Goal: Task Accomplishment & Management: Manage account settings

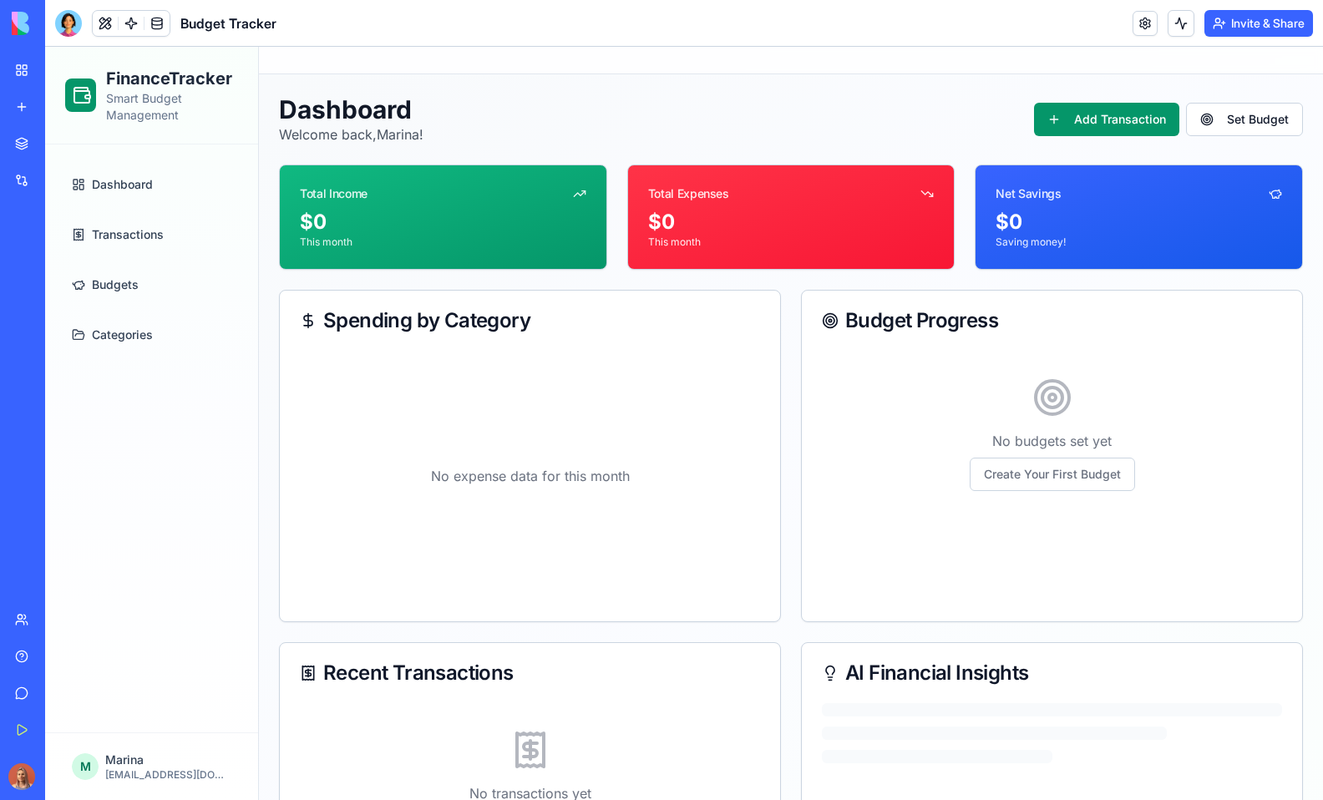
click at [152, 195] on link "Dashboard" at bounding box center [151, 184] width 173 height 40
click at [58, 21] on div at bounding box center [68, 23] width 27 height 27
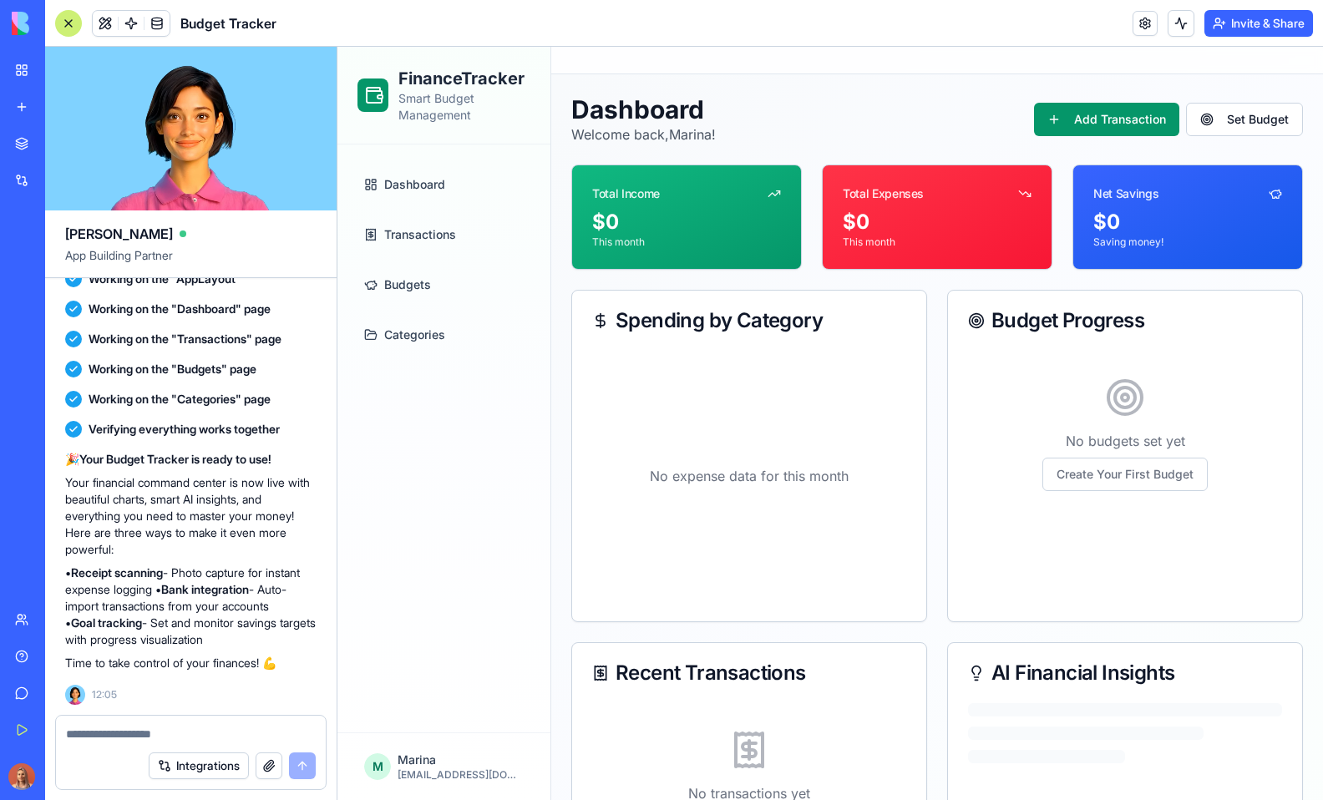
click at [193, 727] on textarea at bounding box center [191, 734] width 250 height 17
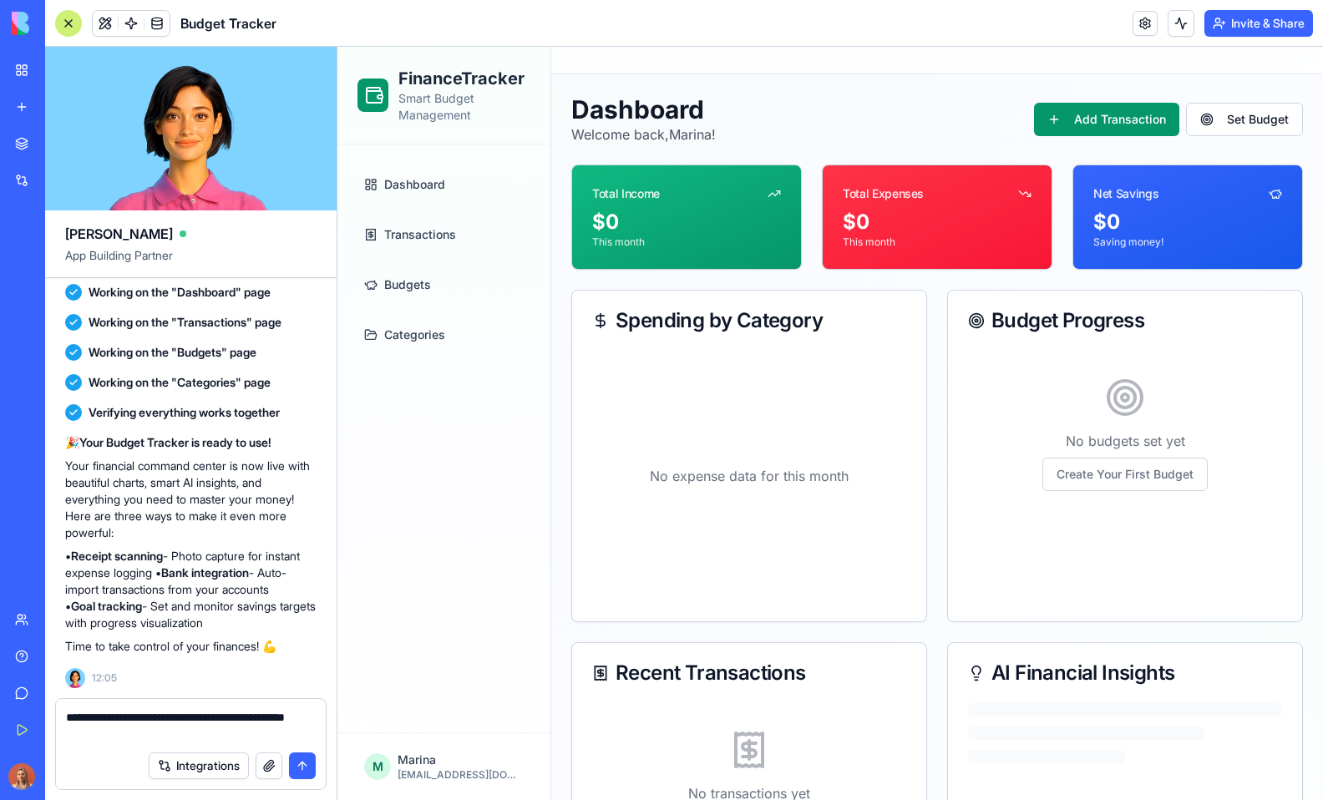
type textarea "**********"
click at [258, 714] on textarea "**********" at bounding box center [191, 725] width 250 height 33
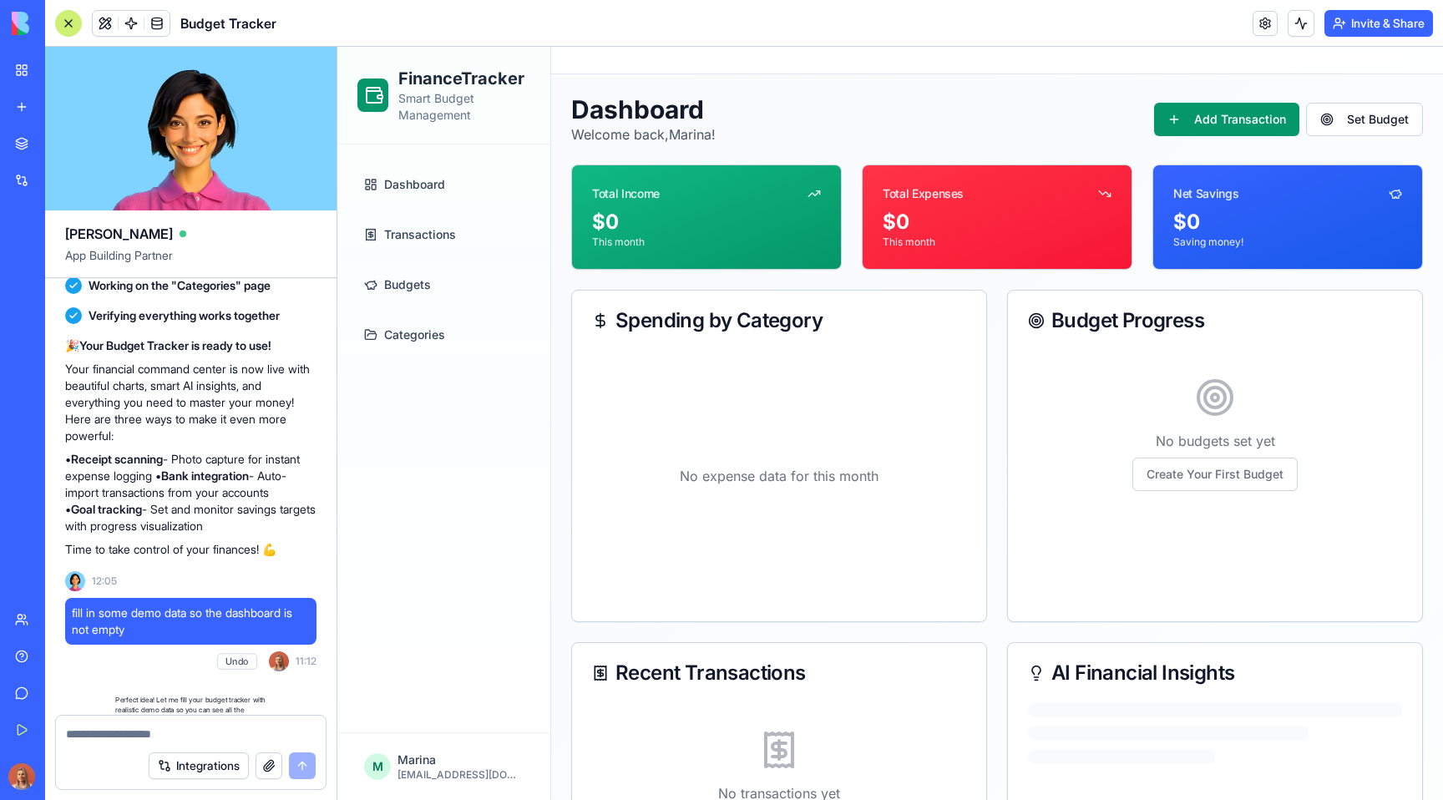
scroll to position [1193, 0]
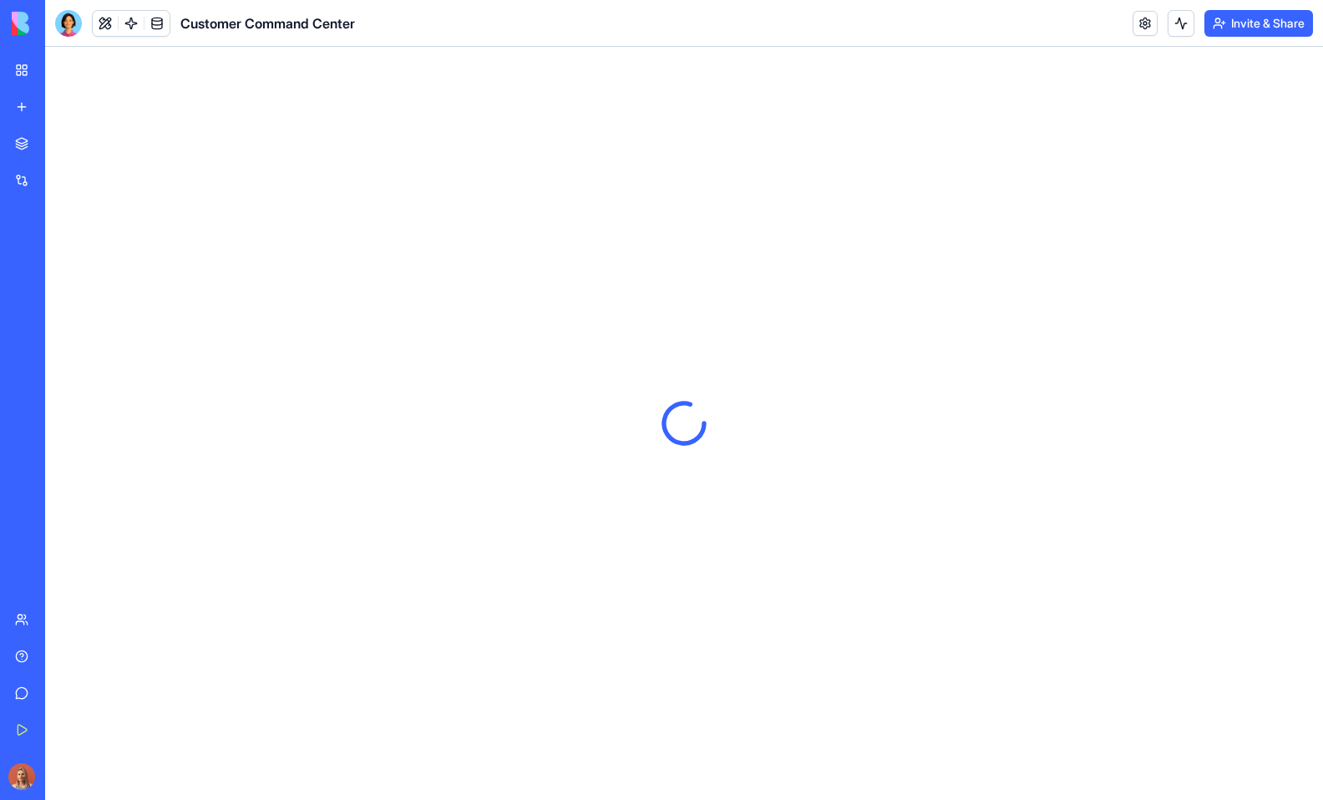
click at [25, 761] on div at bounding box center [22, 776] width 35 height 47
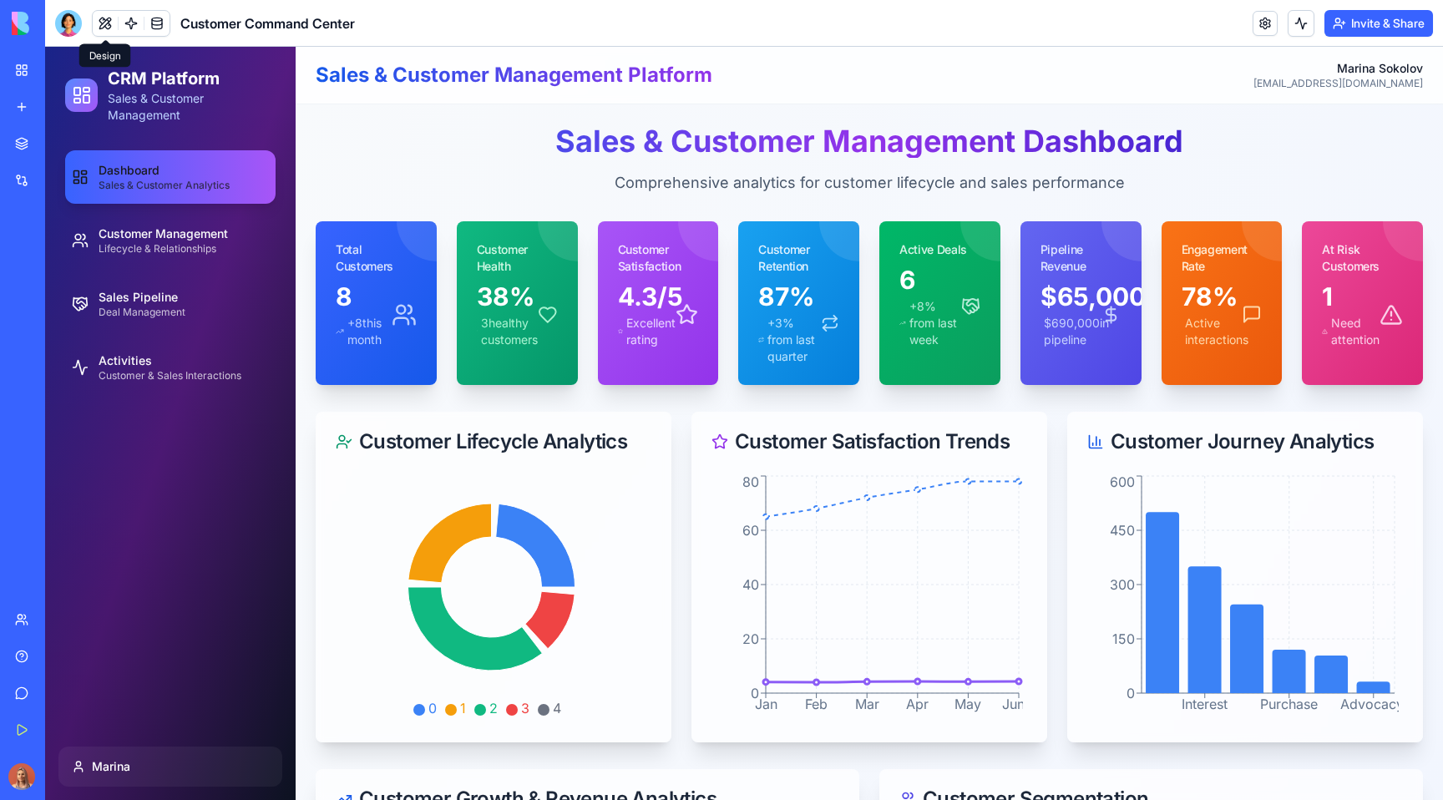
click at [103, 23] on button at bounding box center [105, 23] width 25 height 25
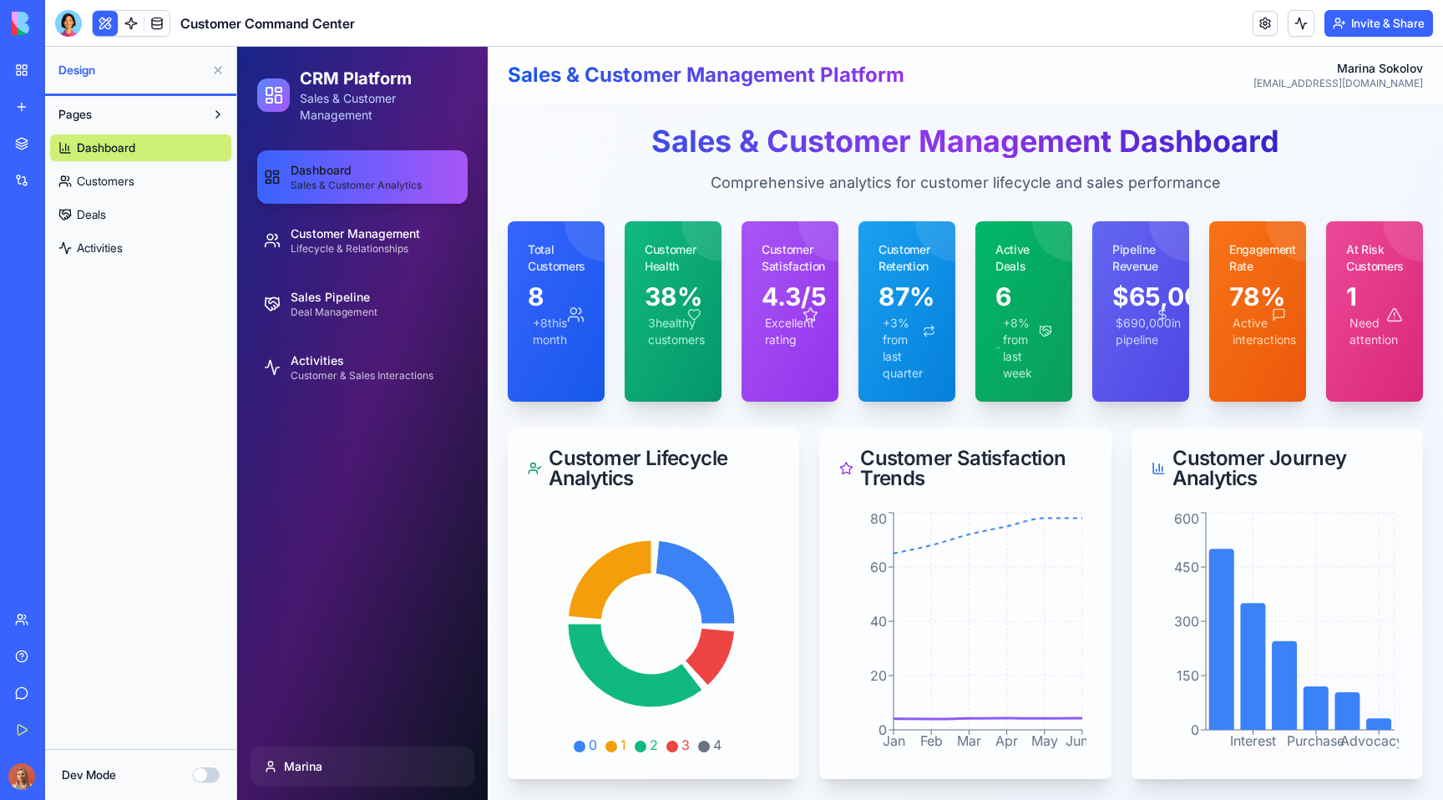
drag, startPoint x: 102, startPoint y: 20, endPoint x: 86, endPoint y: 23, distance: 16.1
click at [102, 20] on button at bounding box center [105, 23] width 25 height 25
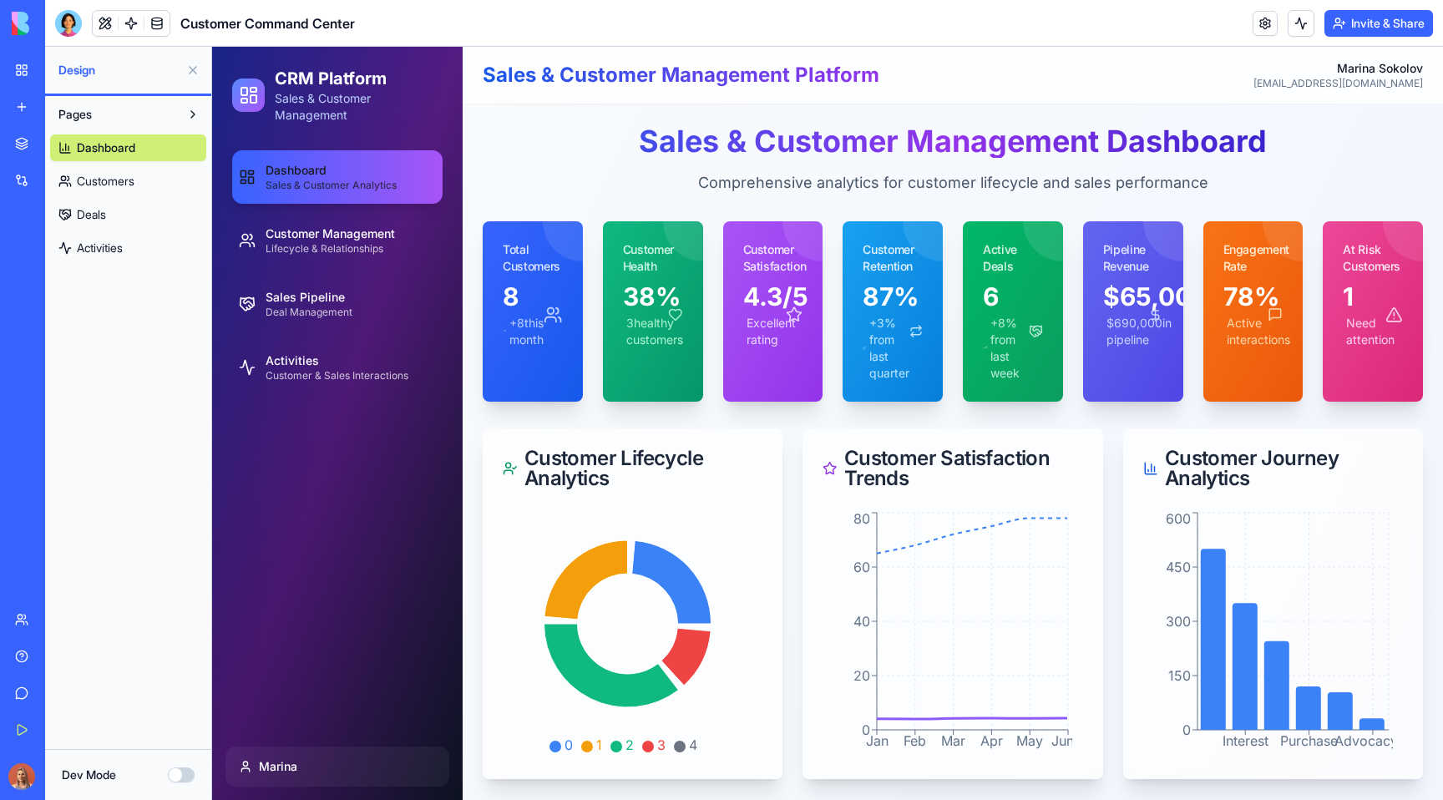
click at [65, 30] on div at bounding box center [68, 23] width 27 height 27
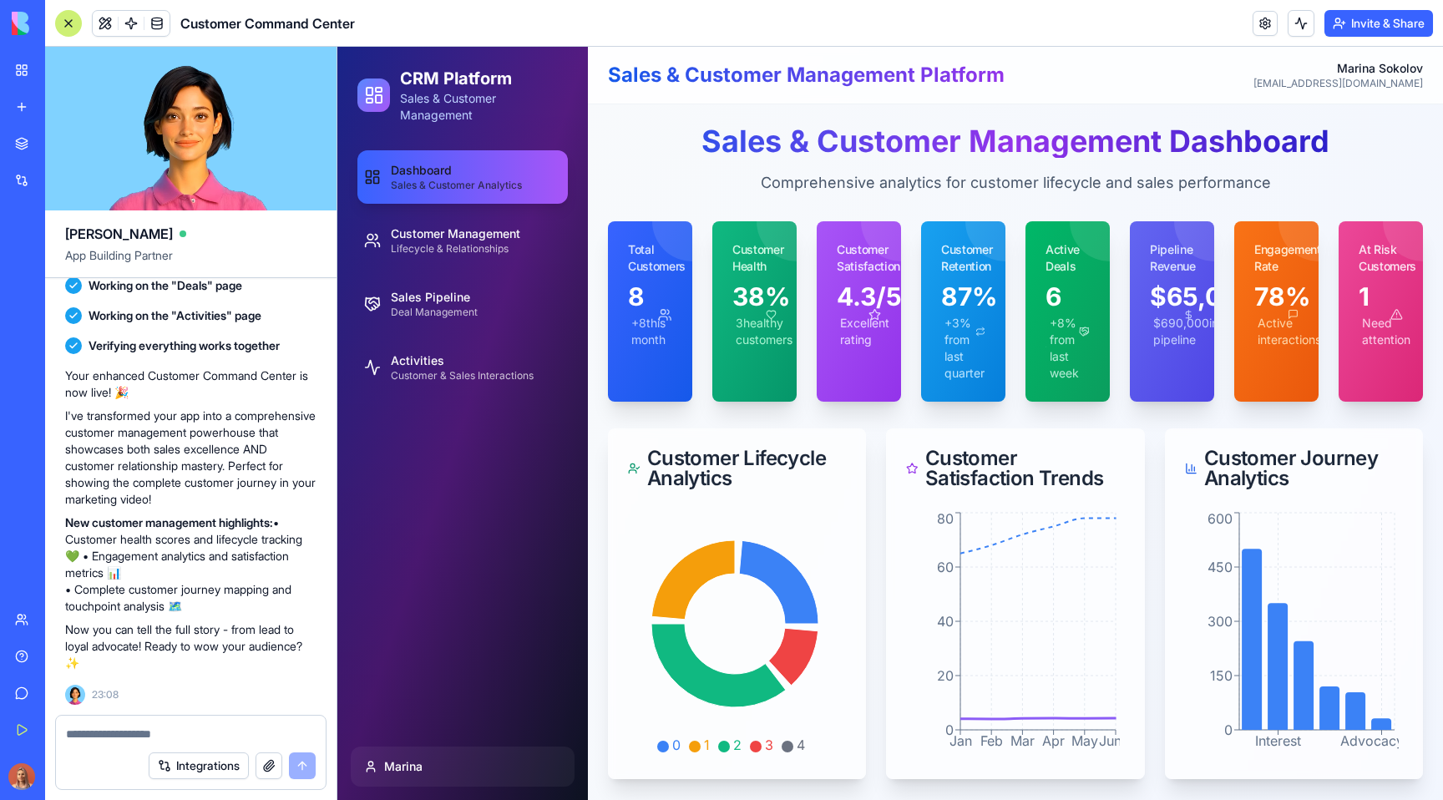
click at [180, 721] on div at bounding box center [191, 729] width 270 height 27
click at [182, 731] on textarea at bounding box center [191, 734] width 250 height 17
paste textarea "*"
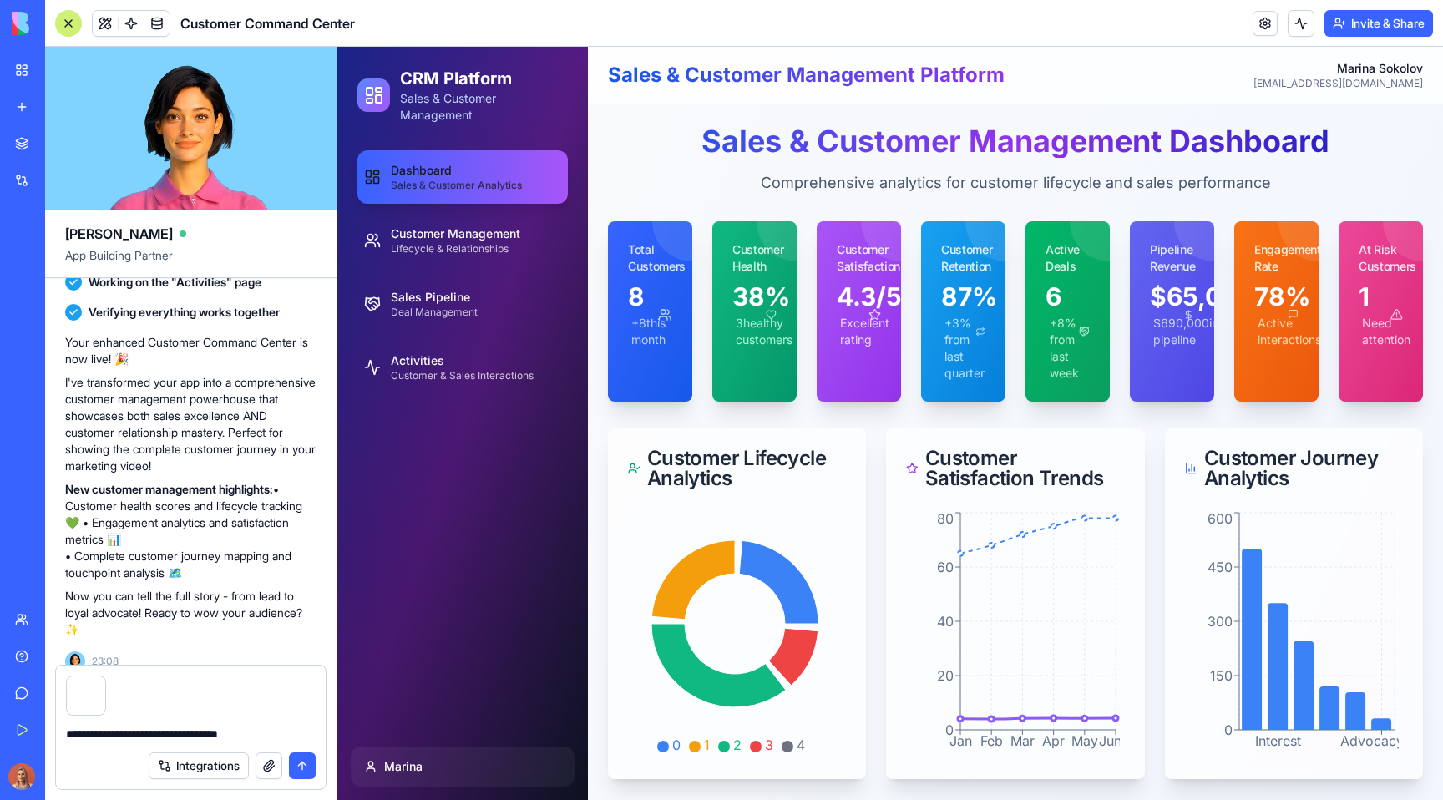
type textarea "**********"
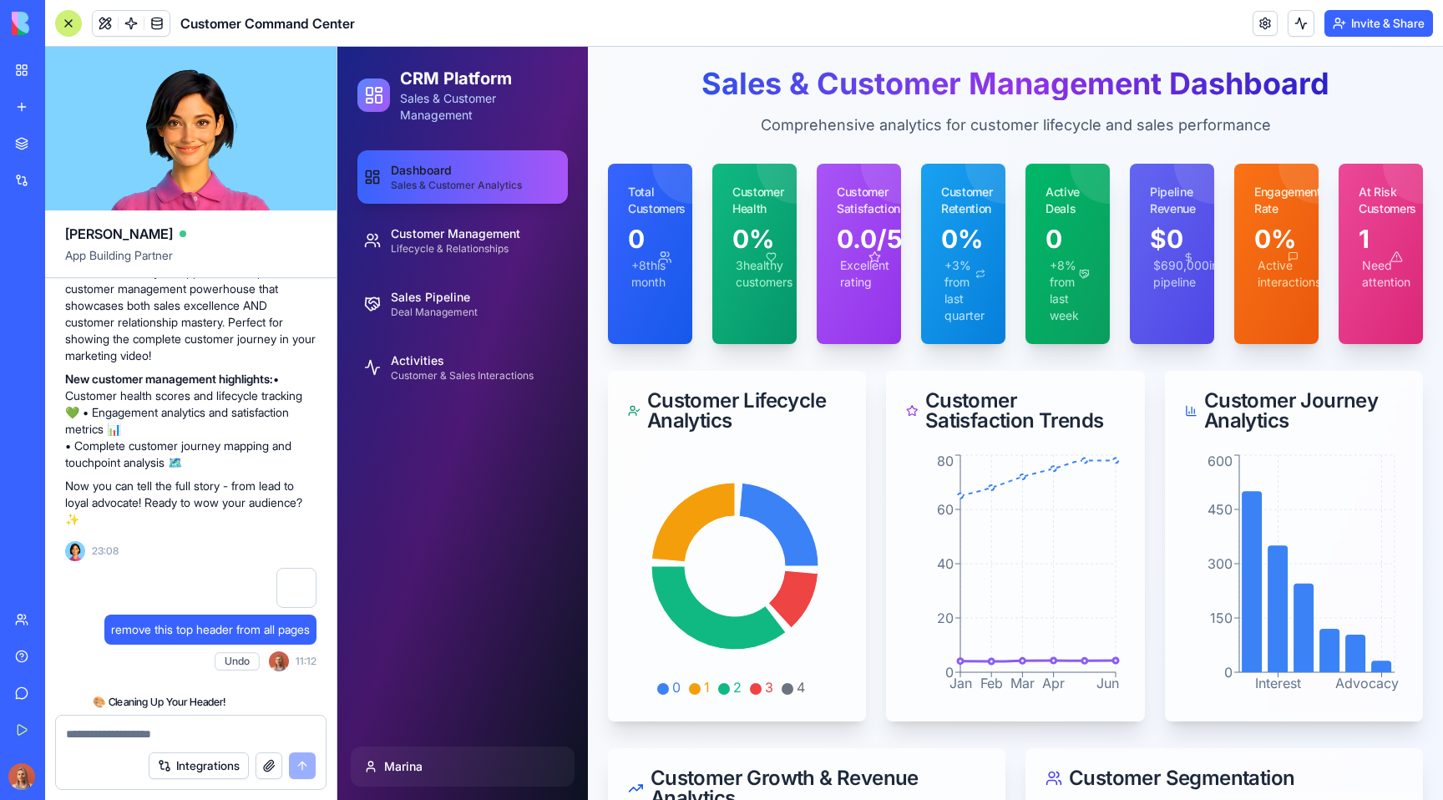
scroll to position [1718, 0]
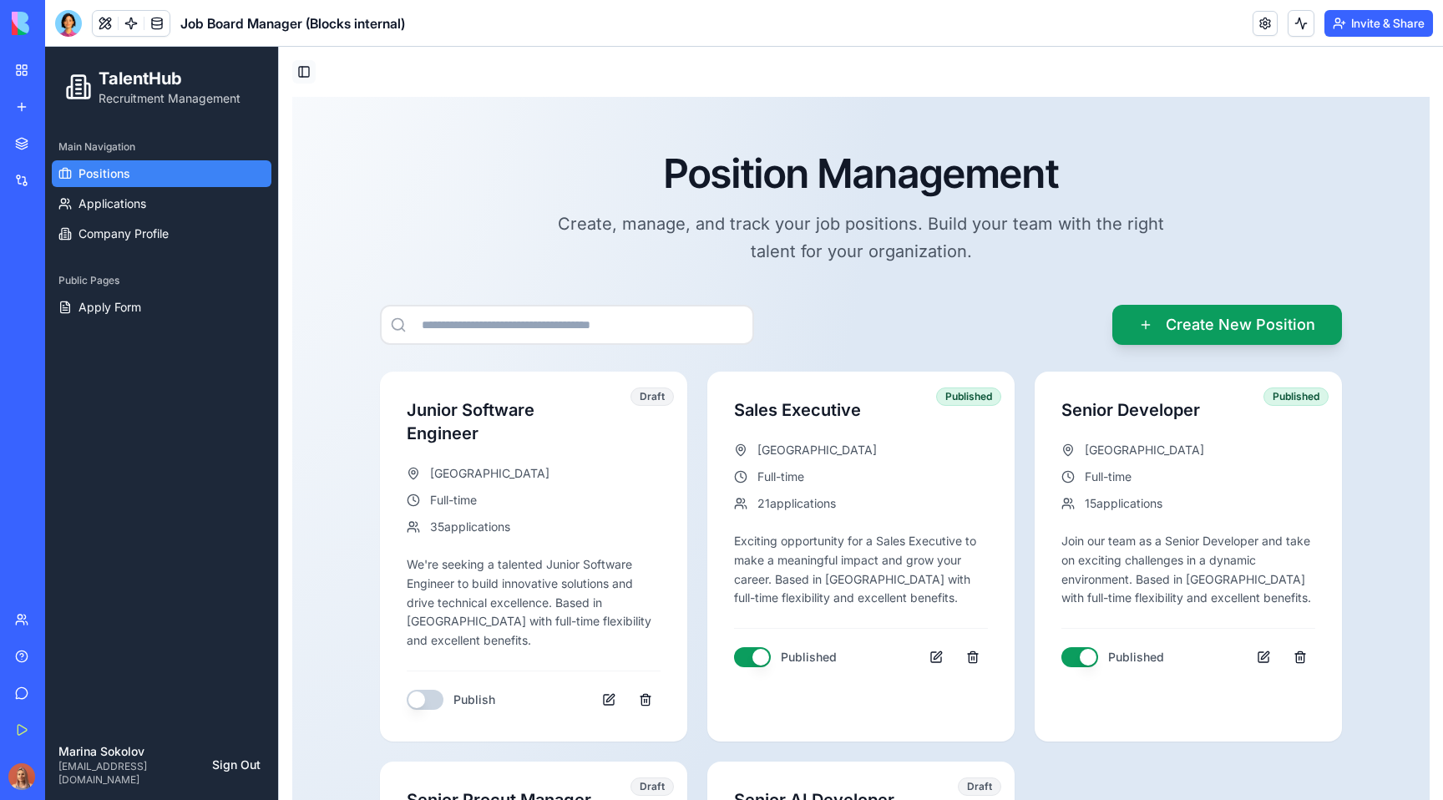
click at [299, 76] on button "Toggle Sidebar" at bounding box center [303, 71] width 23 height 23
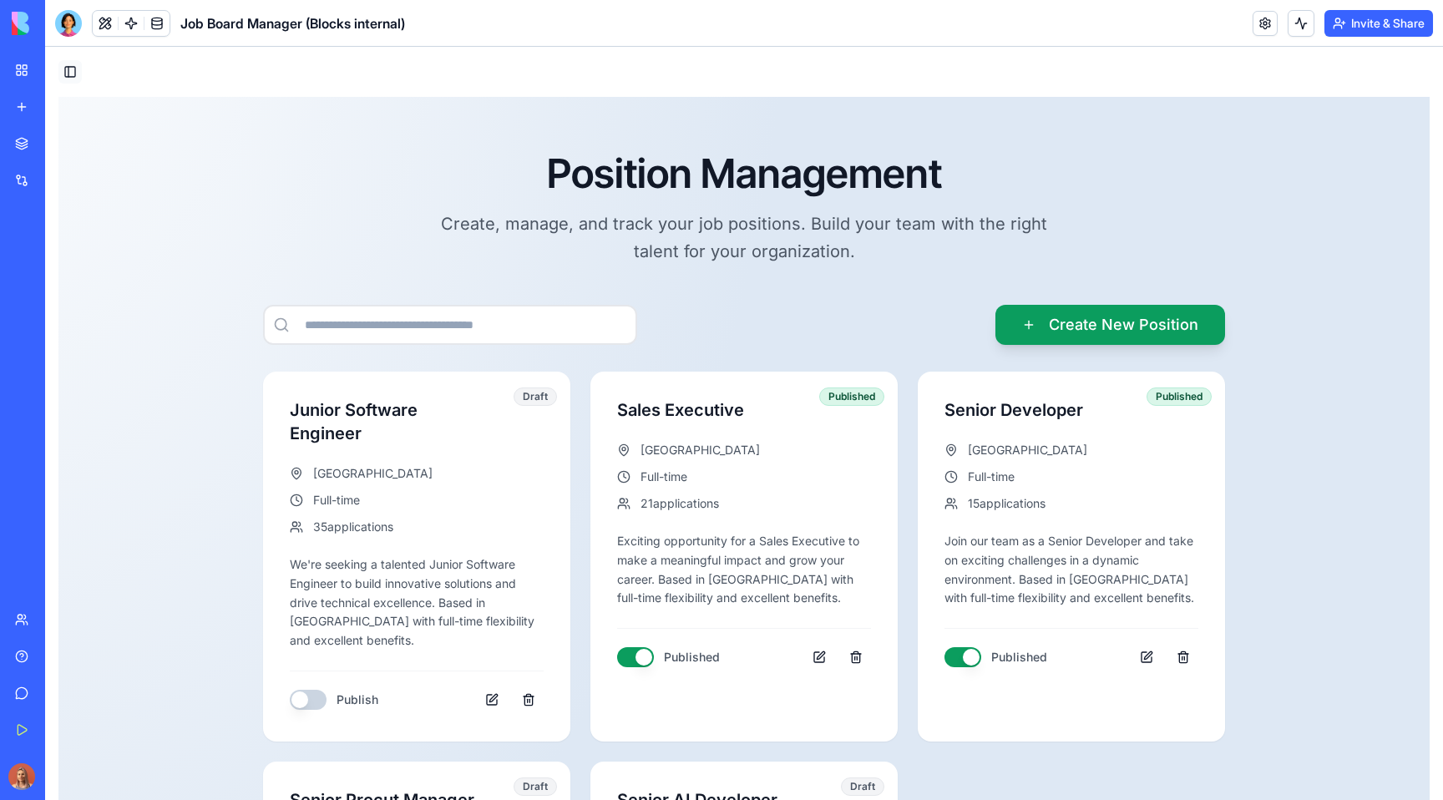
click at [65, 67] on button "Toggle Sidebar" at bounding box center [69, 71] width 23 height 23
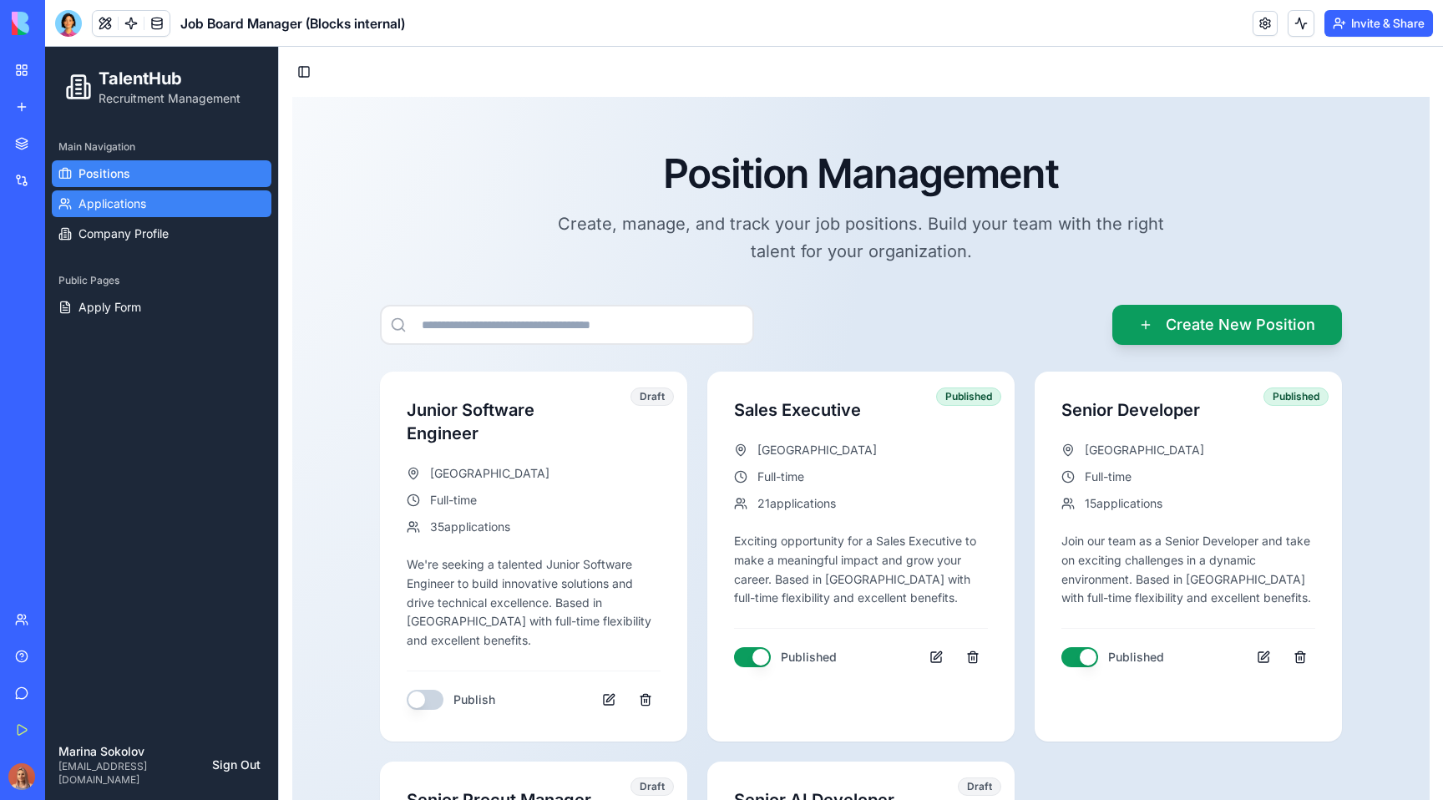
click at [164, 200] on link "Applications" at bounding box center [162, 203] width 220 height 27
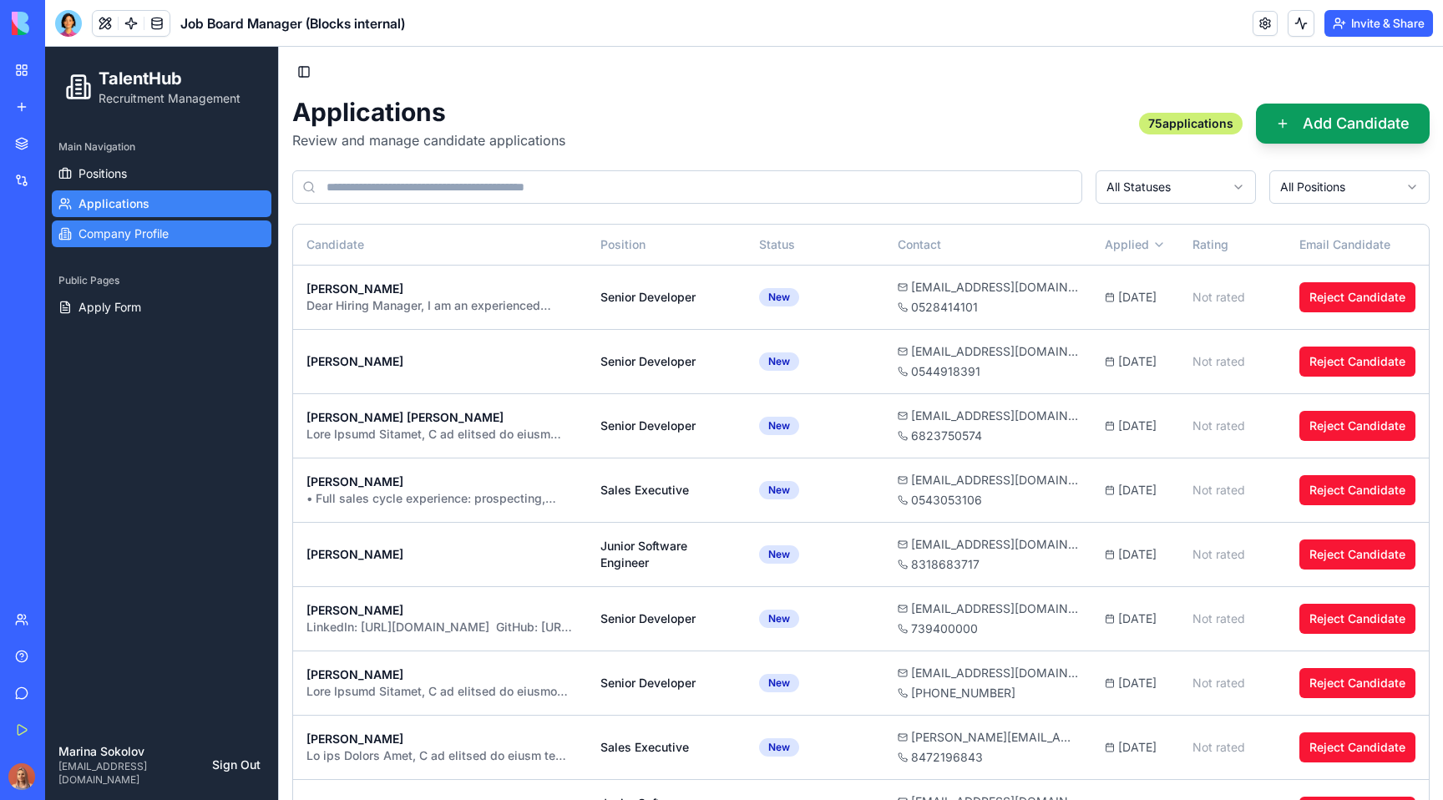
click at [164, 225] on span "Company Profile" at bounding box center [123, 233] width 90 height 17
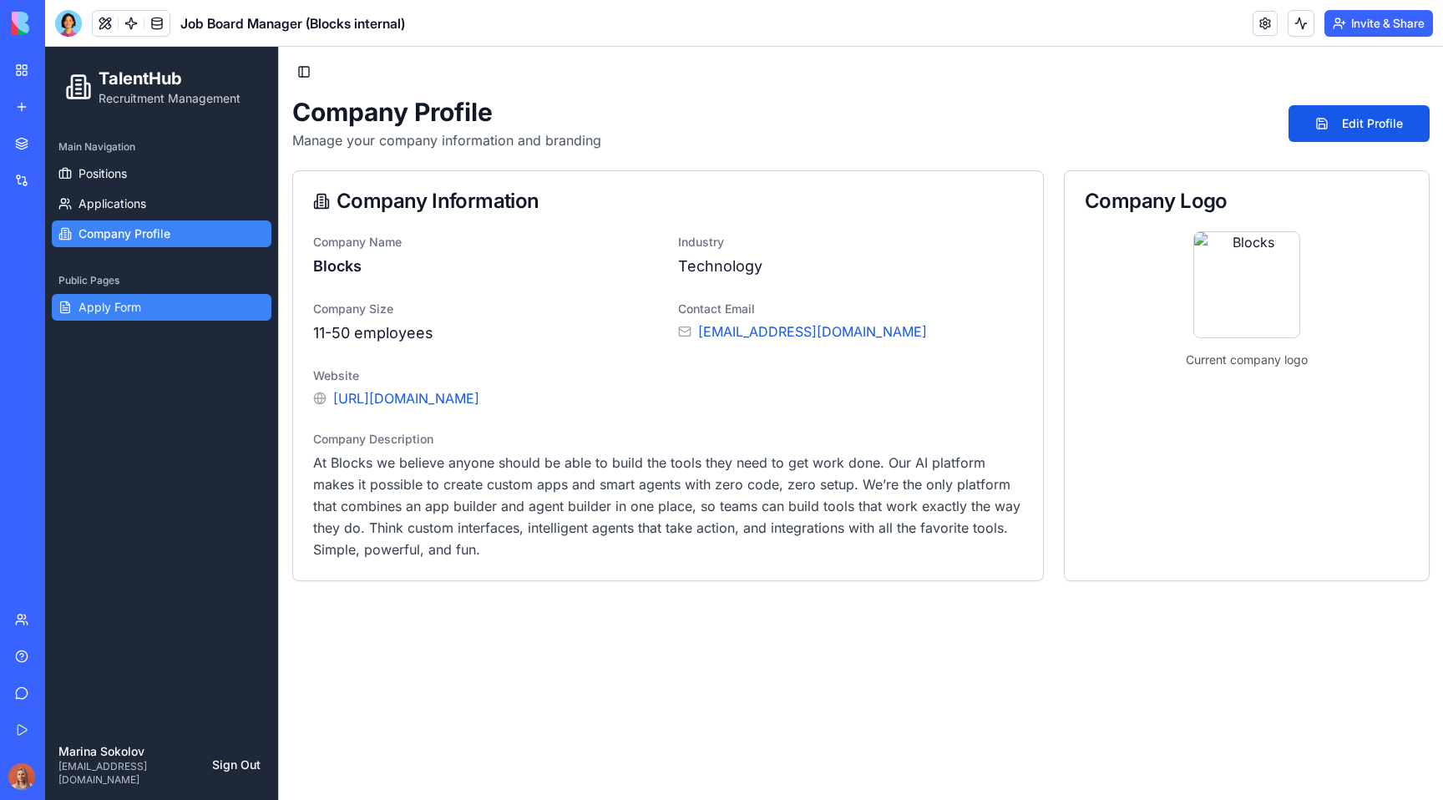
click at [171, 311] on link "Apply Form" at bounding box center [162, 307] width 220 height 27
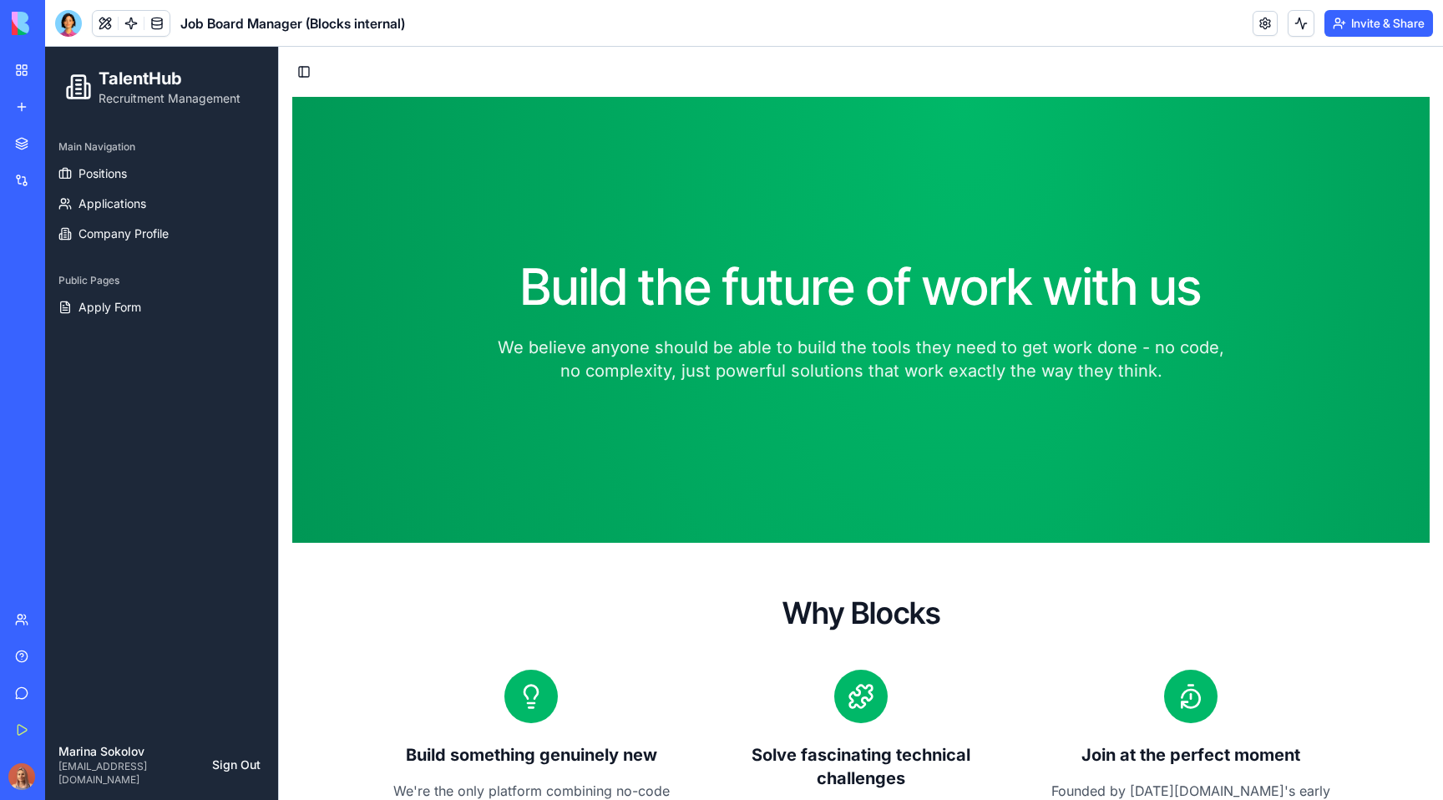
click at [151, 187] on ul "Positions Applications Company Profile" at bounding box center [162, 203] width 220 height 87
click at [162, 172] on link "Positions" at bounding box center [162, 173] width 220 height 27
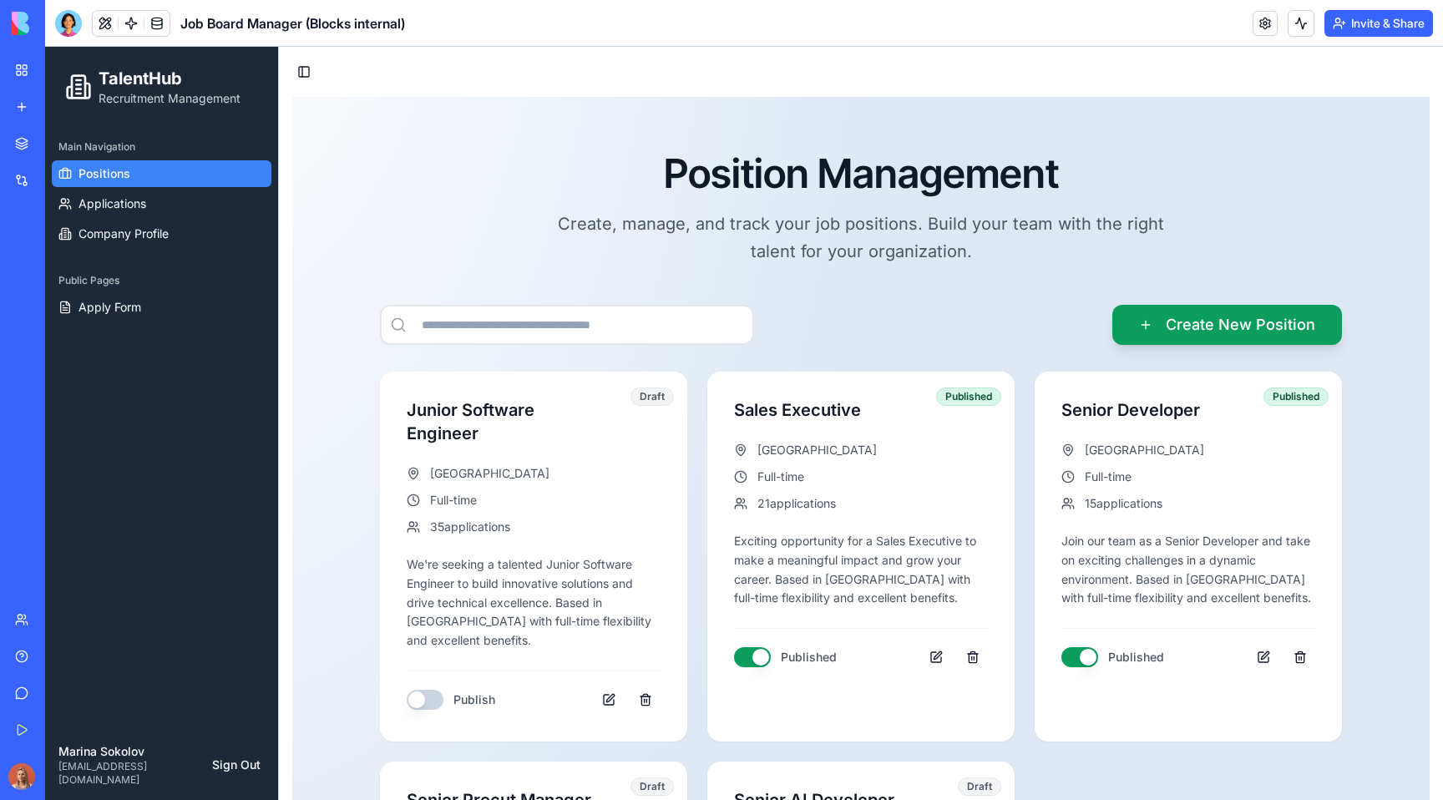
click at [230, 24] on span "Job Board Manager (Blocks internal)" at bounding box center [292, 23] width 225 height 20
click at [231, 24] on span "Job Board Manager (Blocks internal)" at bounding box center [292, 23] width 225 height 20
click at [195, 22] on span "Job Board Manager (Blocks internal)" at bounding box center [292, 23] width 225 height 20
drag, startPoint x: 185, startPoint y: 23, endPoint x: 308, endPoint y: 25, distance: 123.6
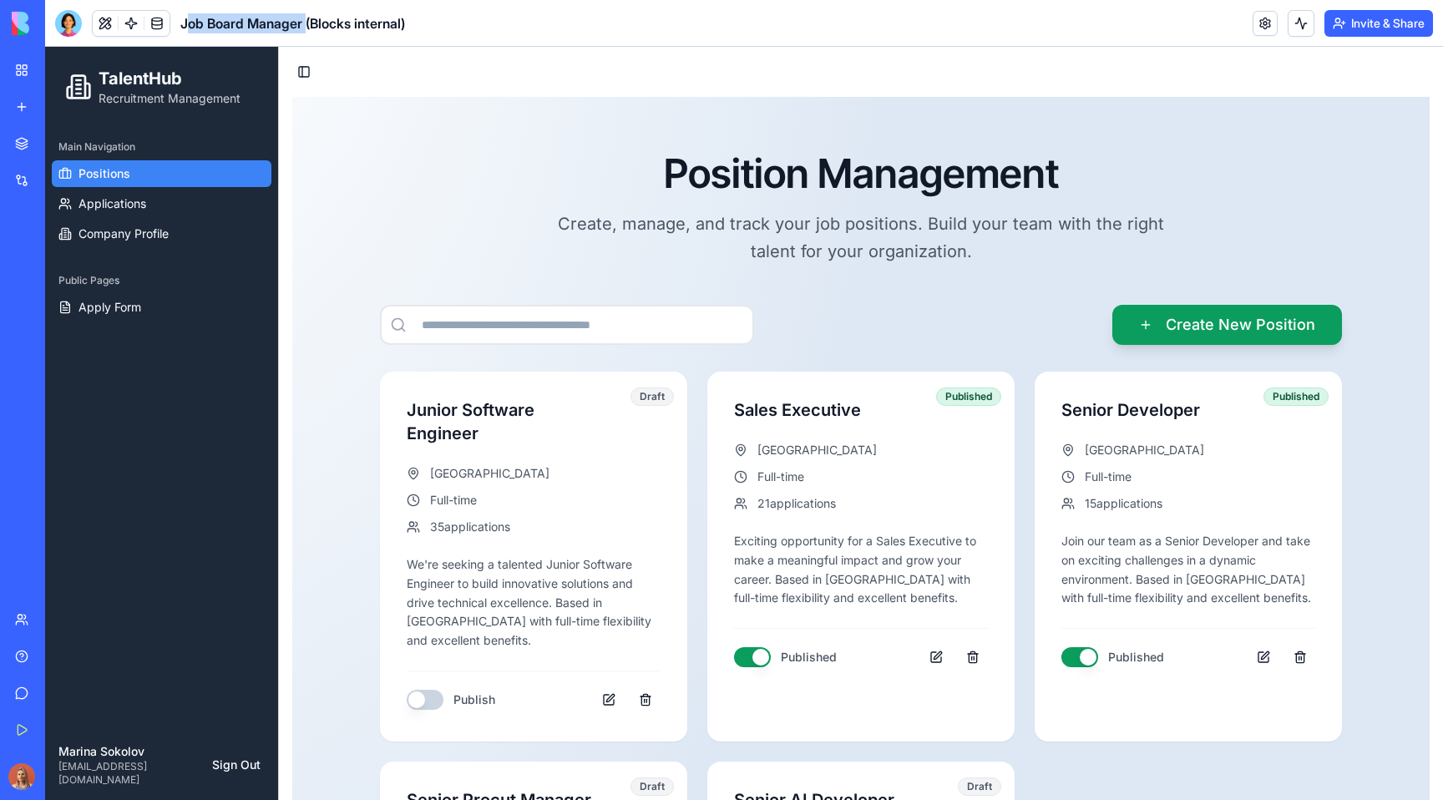
click at [308, 25] on span "Job Board Manager (Blocks internal)" at bounding box center [292, 23] width 225 height 20
drag, startPoint x: 306, startPoint y: 23, endPoint x: 213, endPoint y: 19, distance: 93.6
click at [303, 23] on span "Job Board Manager (Blocks internal)" at bounding box center [292, 23] width 225 height 20
drag, startPoint x: 185, startPoint y: 23, endPoint x: 303, endPoint y: 25, distance: 118.6
click at [303, 25] on span "Job Board Manager (Blocks internal)" at bounding box center [292, 23] width 225 height 20
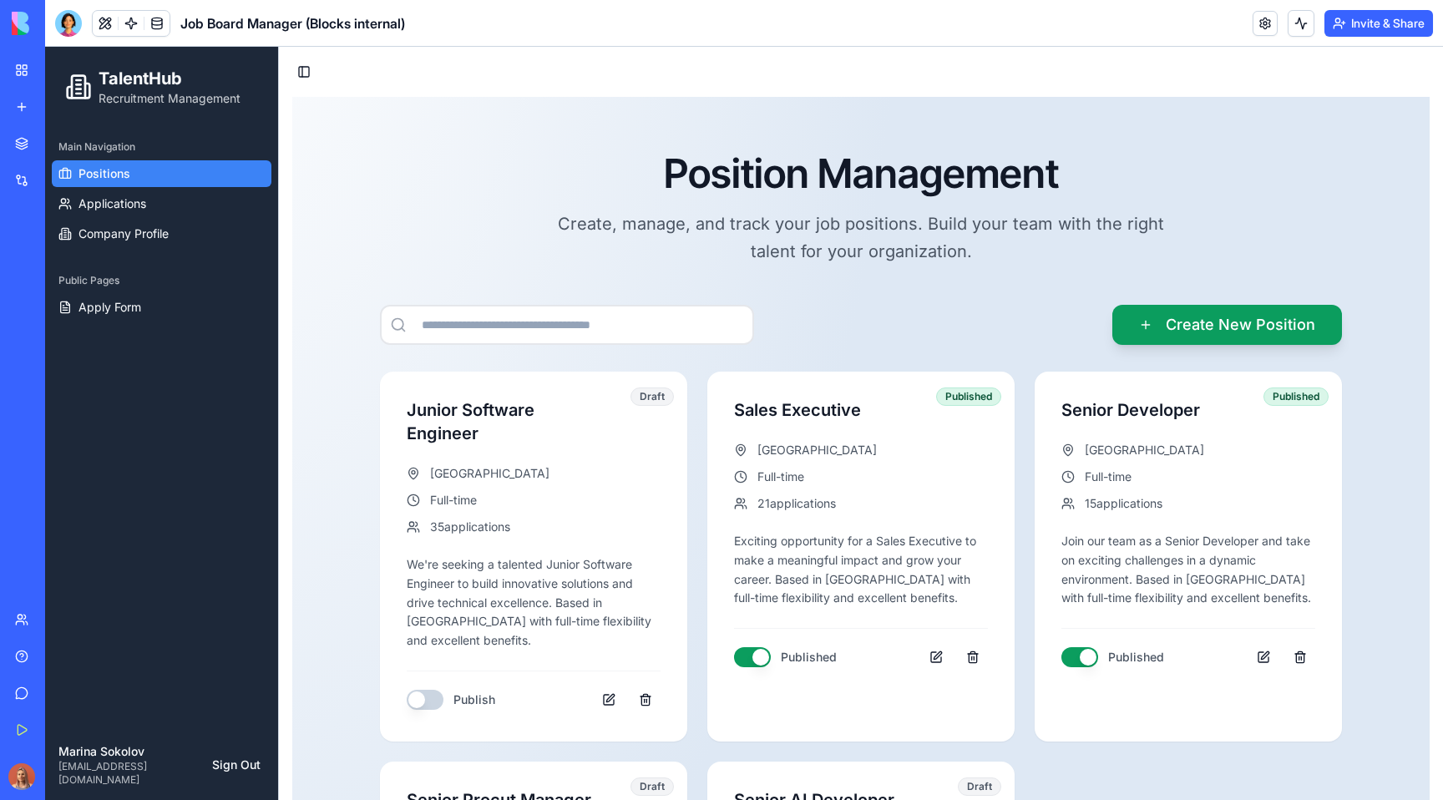
click at [303, 19] on span "Job Board Manager (Blocks internal)" at bounding box center [292, 23] width 225 height 20
drag, startPoint x: 303, startPoint y: 18, endPoint x: 180, endPoint y: 23, distance: 122.8
click at [180, 23] on span "Job Board Manager (Blocks internal)" at bounding box center [292, 23] width 225 height 20
copy span "Job Board Manage"
click at [130, 77] on h1 "TalentHub" at bounding box center [170, 78] width 142 height 23
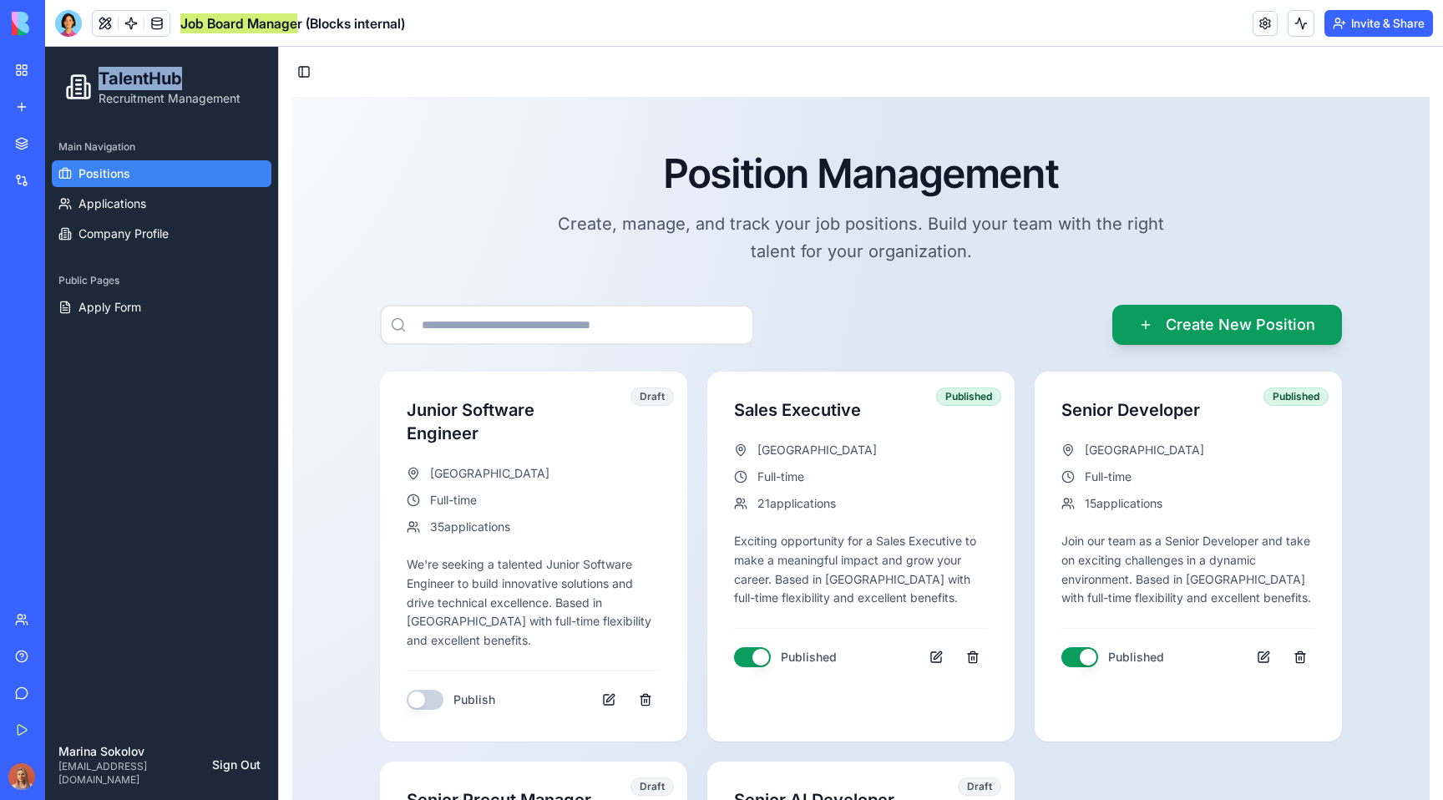
click at [130, 77] on h1 "TalentHub" at bounding box center [170, 78] width 142 height 23
copy h1 "TalentHub"
click at [87, 173] on span "Positions" at bounding box center [104, 173] width 52 height 17
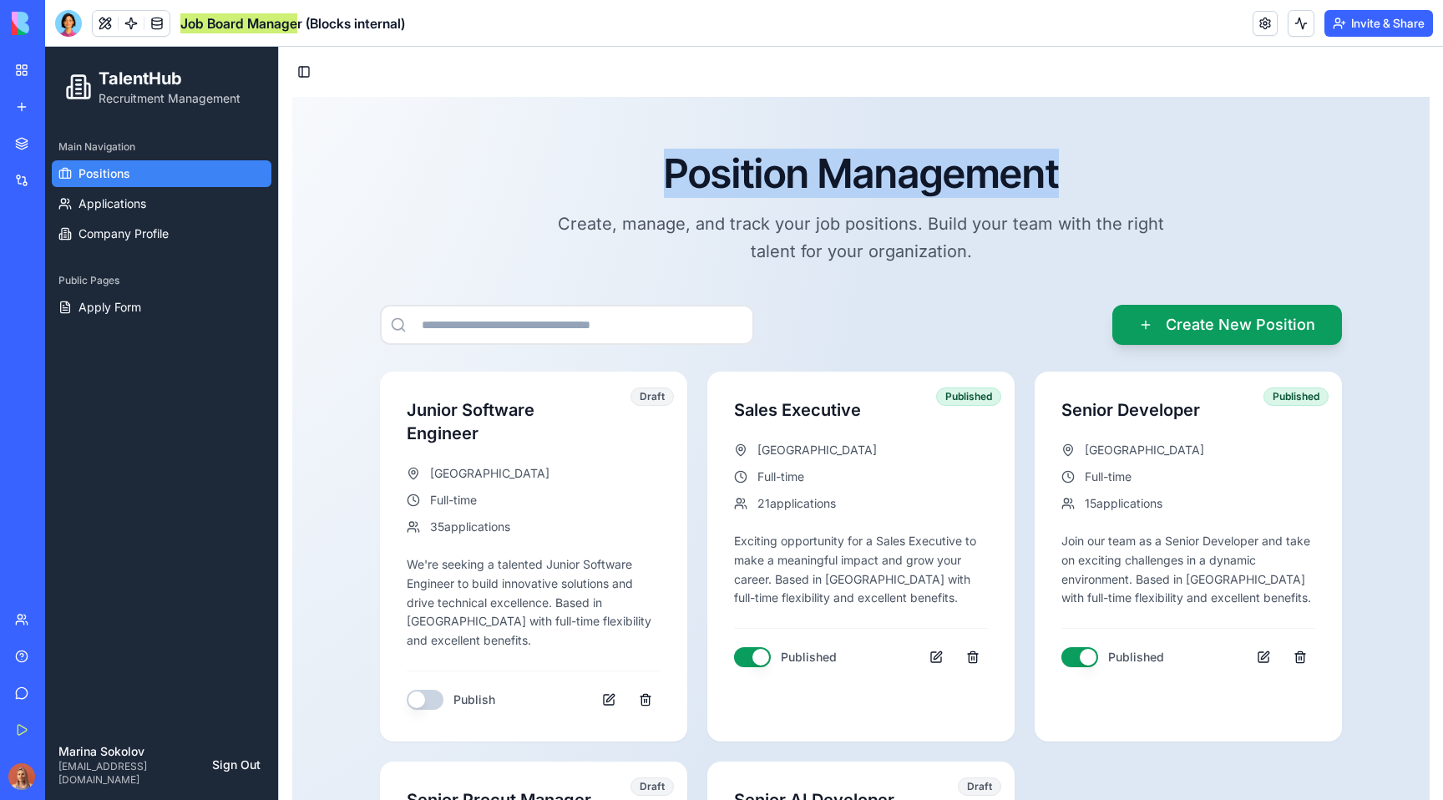
drag, startPoint x: 828, startPoint y: 166, endPoint x: 1092, endPoint y: 192, distance: 265.1
click at [1092, 192] on h1 "Position Management" at bounding box center [860, 173] width 1057 height 47
copy h1 "Position Management"
click at [906, 235] on p "Create, manage, and track your job positions. Build your team with the right ta…" at bounding box center [860, 237] width 641 height 54
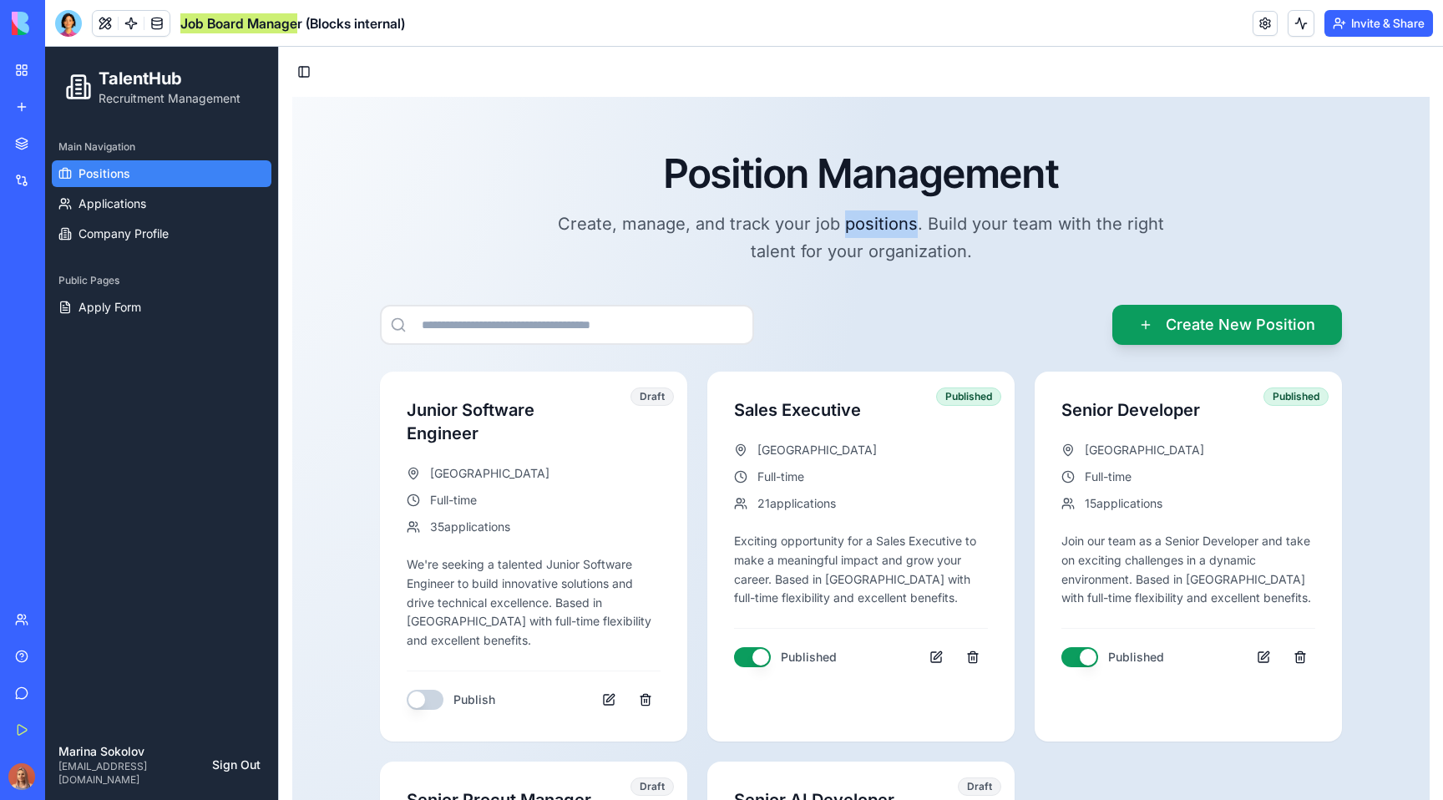
click at [906, 235] on p "Create, manage, and track your job positions. Build your team with the right ta…" at bounding box center [860, 237] width 641 height 54
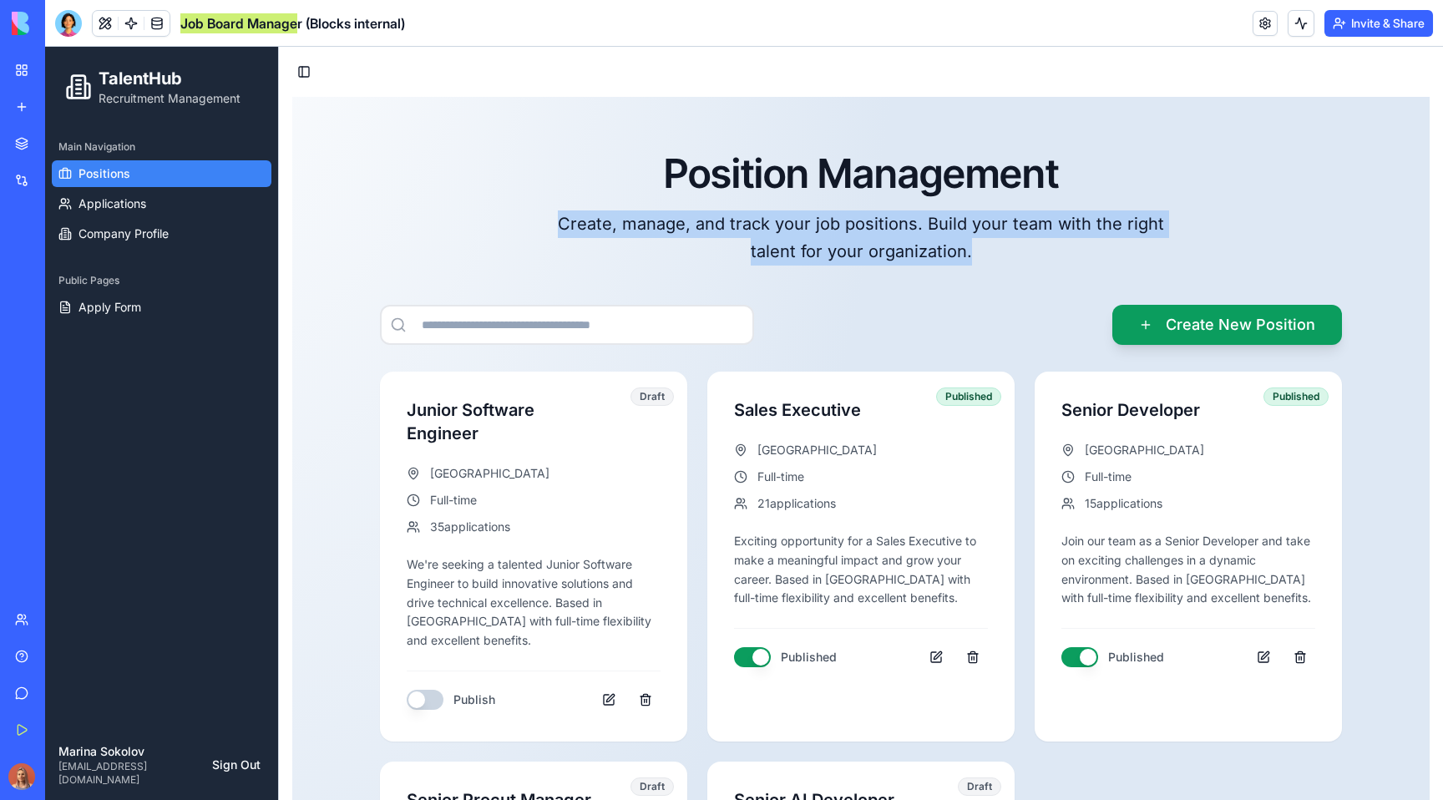
click at [906, 235] on p "Create, manage, and track your job positions. Build your team with the right ta…" at bounding box center [860, 237] width 641 height 54
copy p "Create, manage, and track your job positions. Build your team with the right ta…"
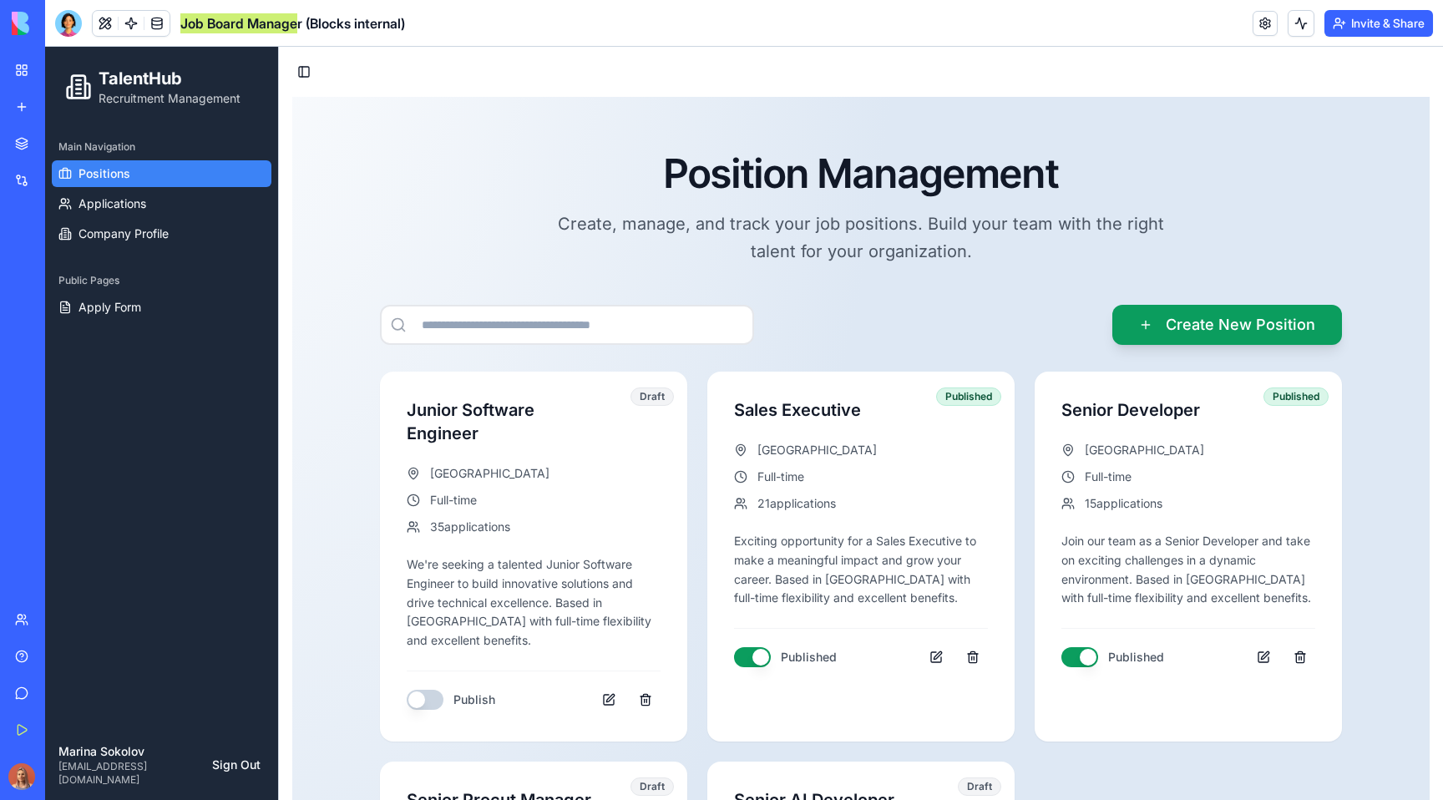
click at [1019, 319] on div "Create New Position" at bounding box center [861, 325] width 962 height 40
drag, startPoint x: 1374, startPoint y: 319, endPoint x: 1308, endPoint y: 326, distance: 67.1
click at [1308, 326] on div "Position Management Create, manage, and track your job positions. Build your te…" at bounding box center [861, 619] width 1111 height 939
copy button "Create New Position"
drag, startPoint x: 670, startPoint y: 324, endPoint x: 370, endPoint y: 328, distance: 300.6
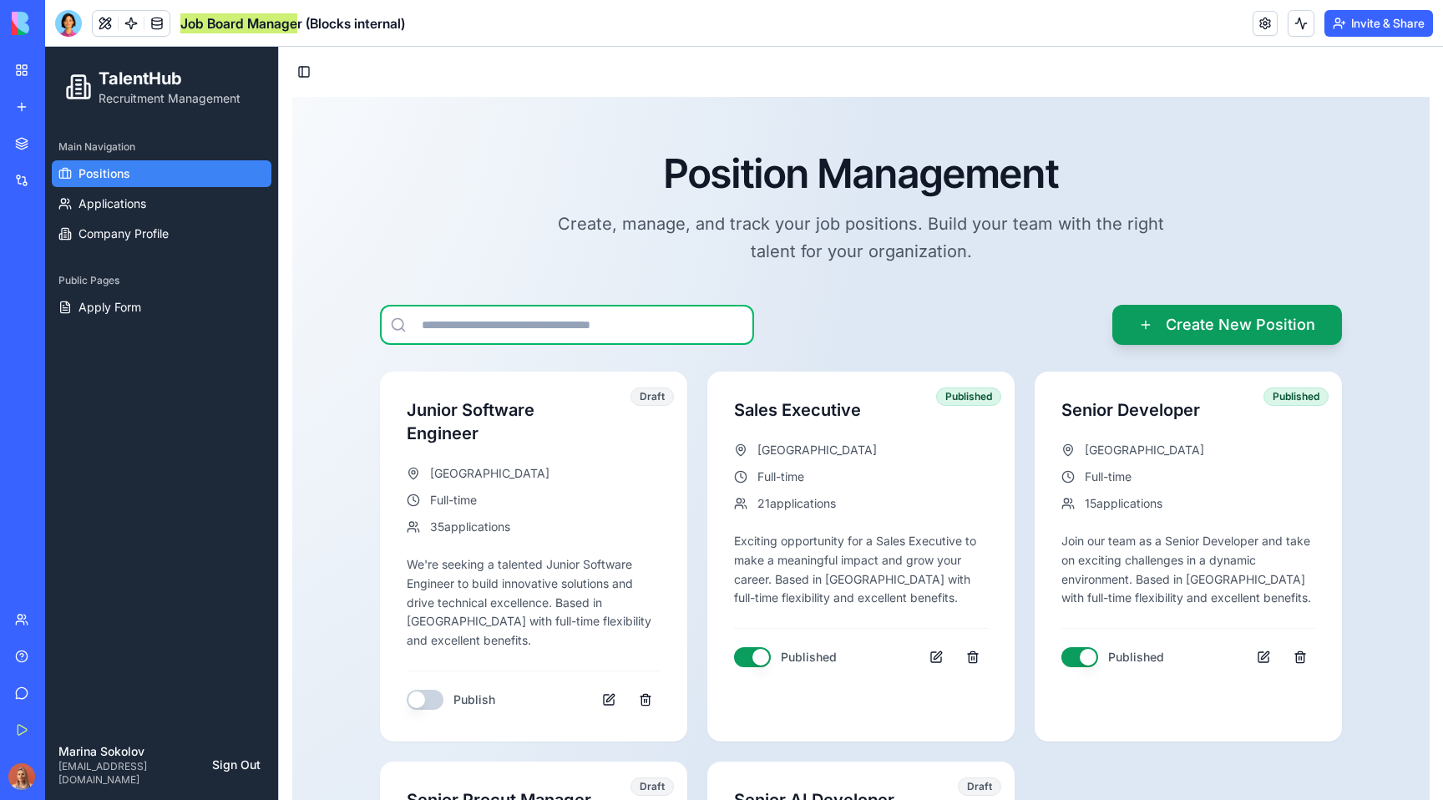
click at [370, 328] on div "Position Management Create, manage, and track your job positions. Build your te…" at bounding box center [861, 619] width 1111 height 939
drag, startPoint x: 391, startPoint y: 289, endPoint x: 683, endPoint y: 357, distance: 300.0
click at [683, 357] on div "Position Management Create, manage, and track your job positions. Build your te…" at bounding box center [861, 619] width 1111 height 939
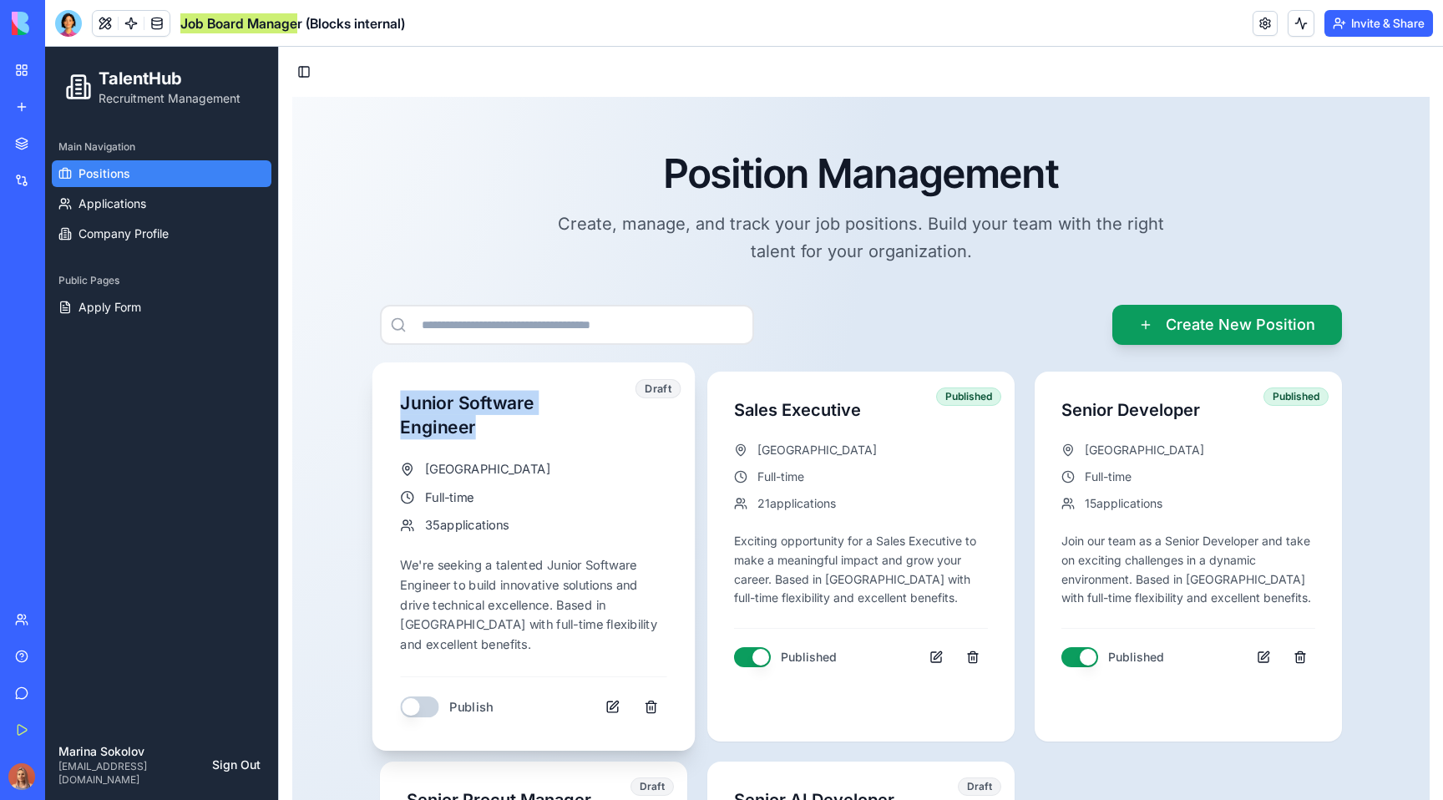
drag, startPoint x: 368, startPoint y: 397, endPoint x: 554, endPoint y: 433, distance: 189.6
click at [554, 433] on div "Draft Junior Software Engineer Tel Aviv Full-time 35 applications We're seeking…" at bounding box center [533, 556] width 322 height 388
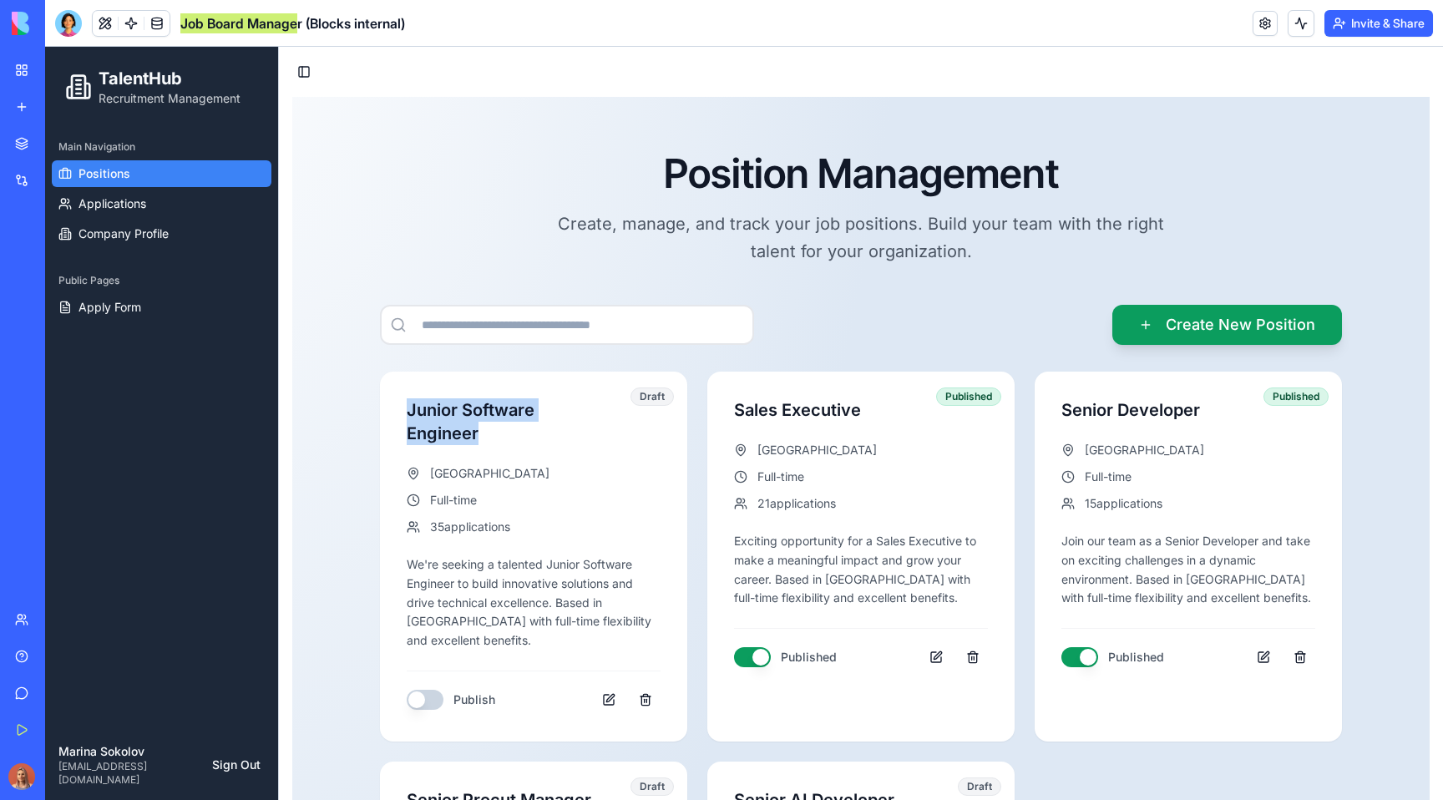
copy h3 "Junior Software Engineer"
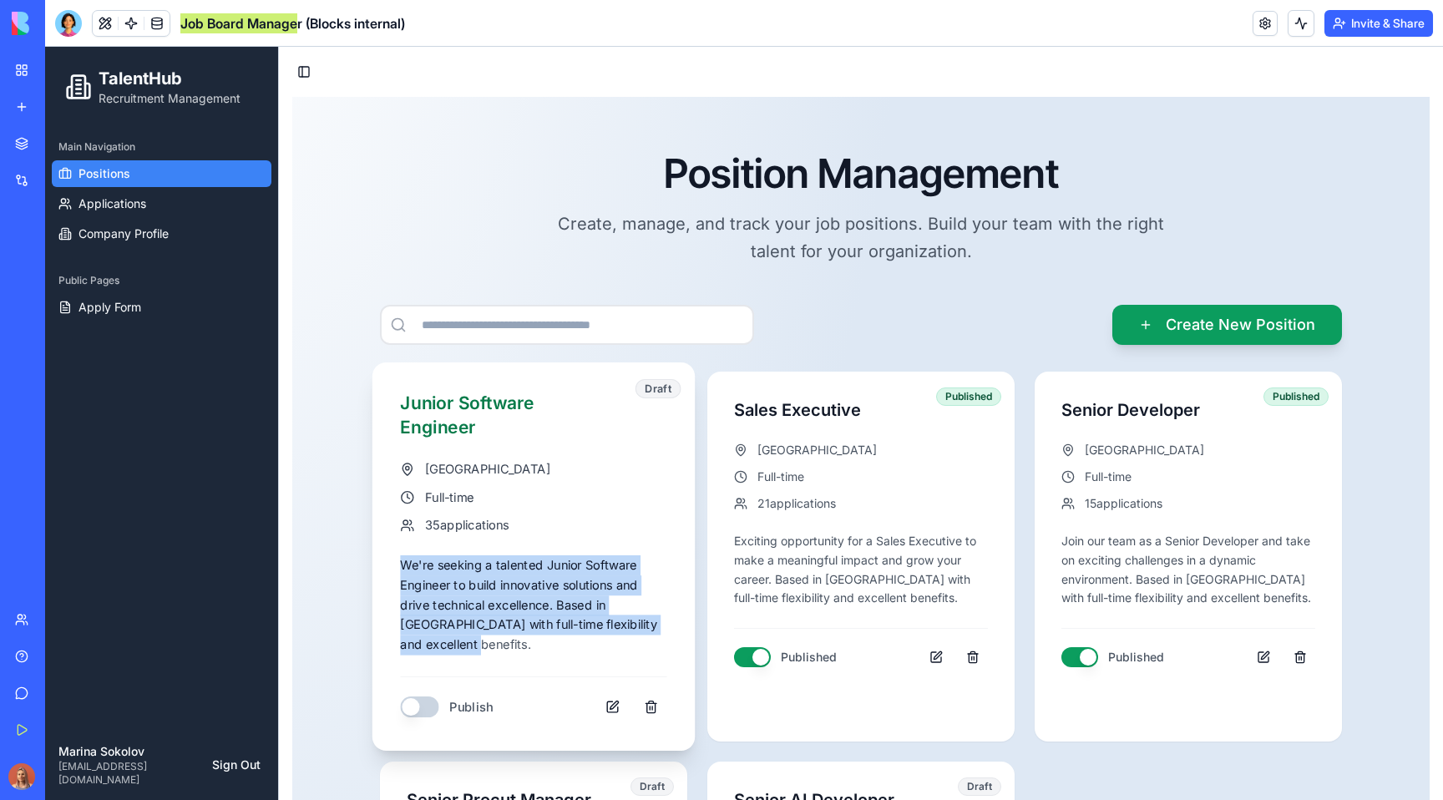
drag, startPoint x: 393, startPoint y: 564, endPoint x: 675, endPoint y: 630, distance: 289.6
click at [675, 630] on div "Draft Junior Software Engineer Tel Aviv Full-time 35 applications We're seeking…" at bounding box center [533, 556] width 322 height 388
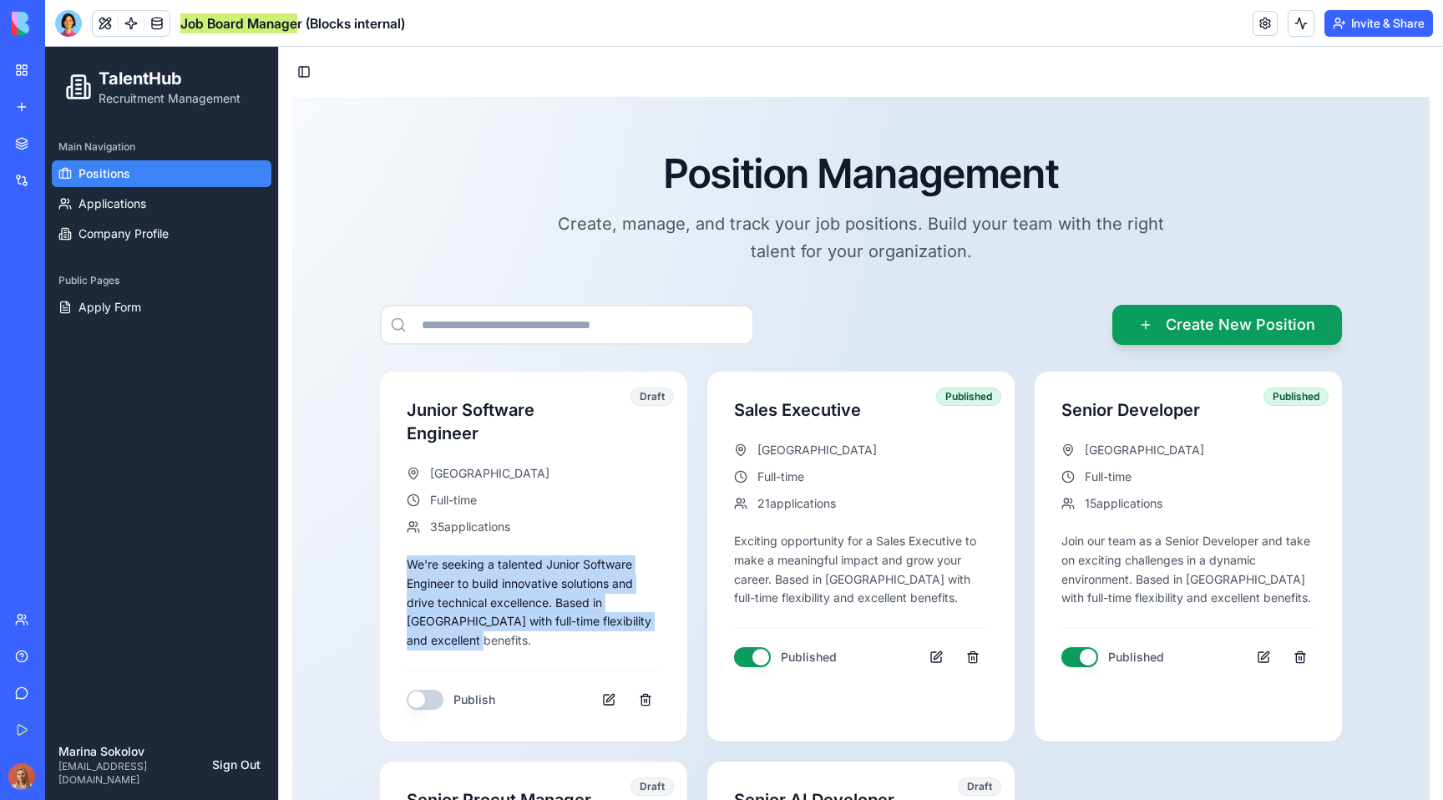
copy div "We're seeking a talented Junior Software Engineer to build innovative solutions…"
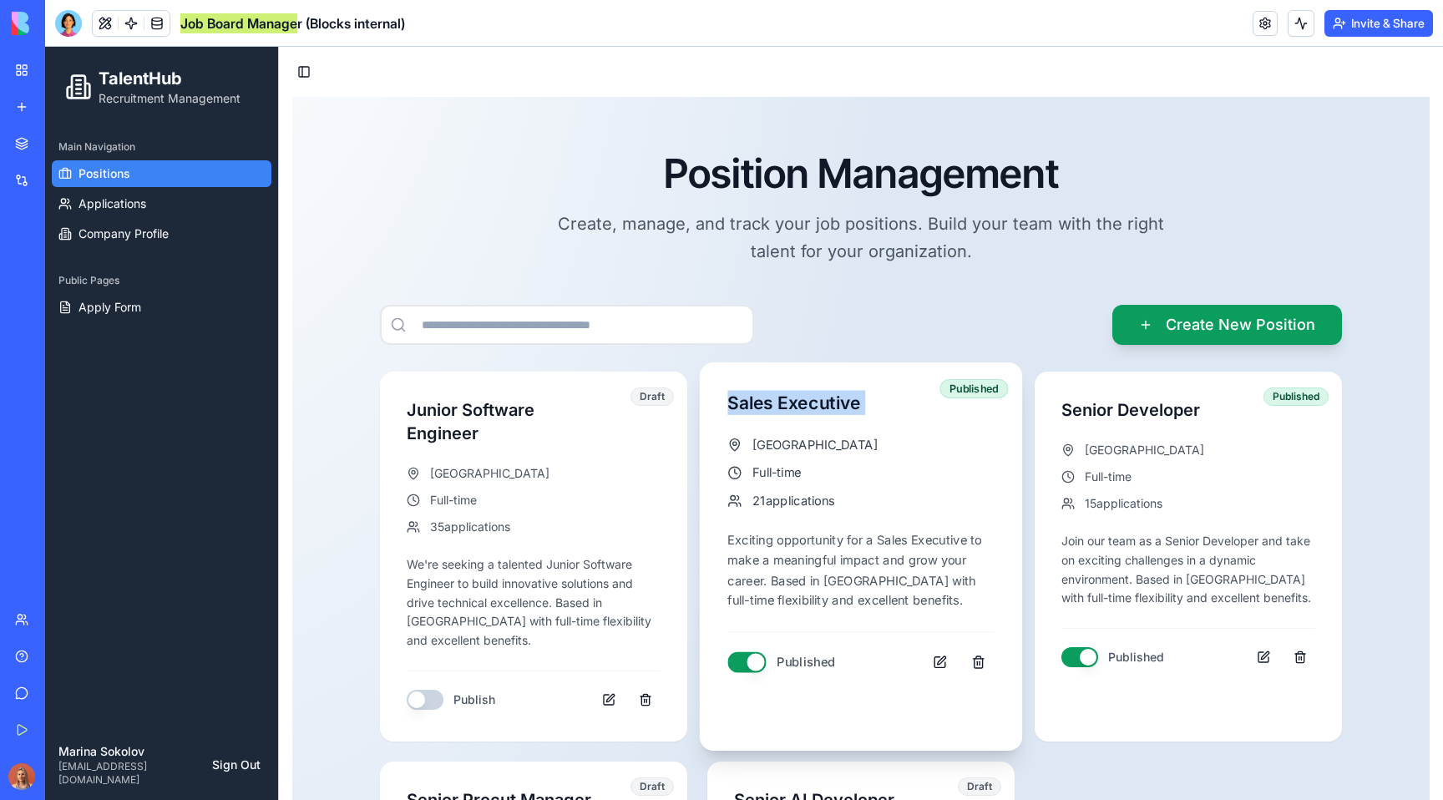
drag, startPoint x: 715, startPoint y: 400, endPoint x: 911, endPoint y: 422, distance: 197.4
click at [911, 422] on div "Published Sales Executive Tel Aviv Full-time 21 applications Exciting opportuni…" at bounding box center [861, 534] width 322 height 344
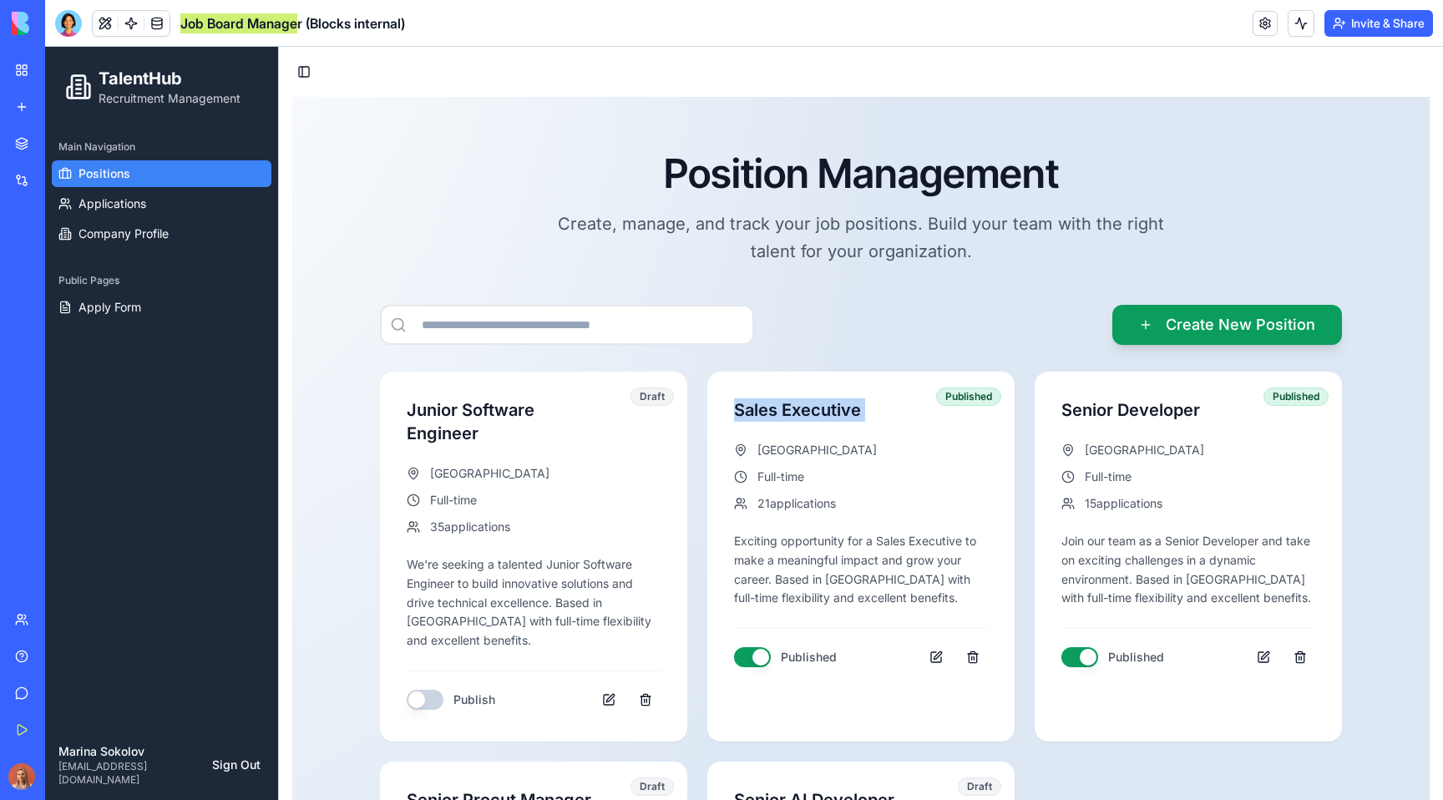
copy div "Sales Executive"
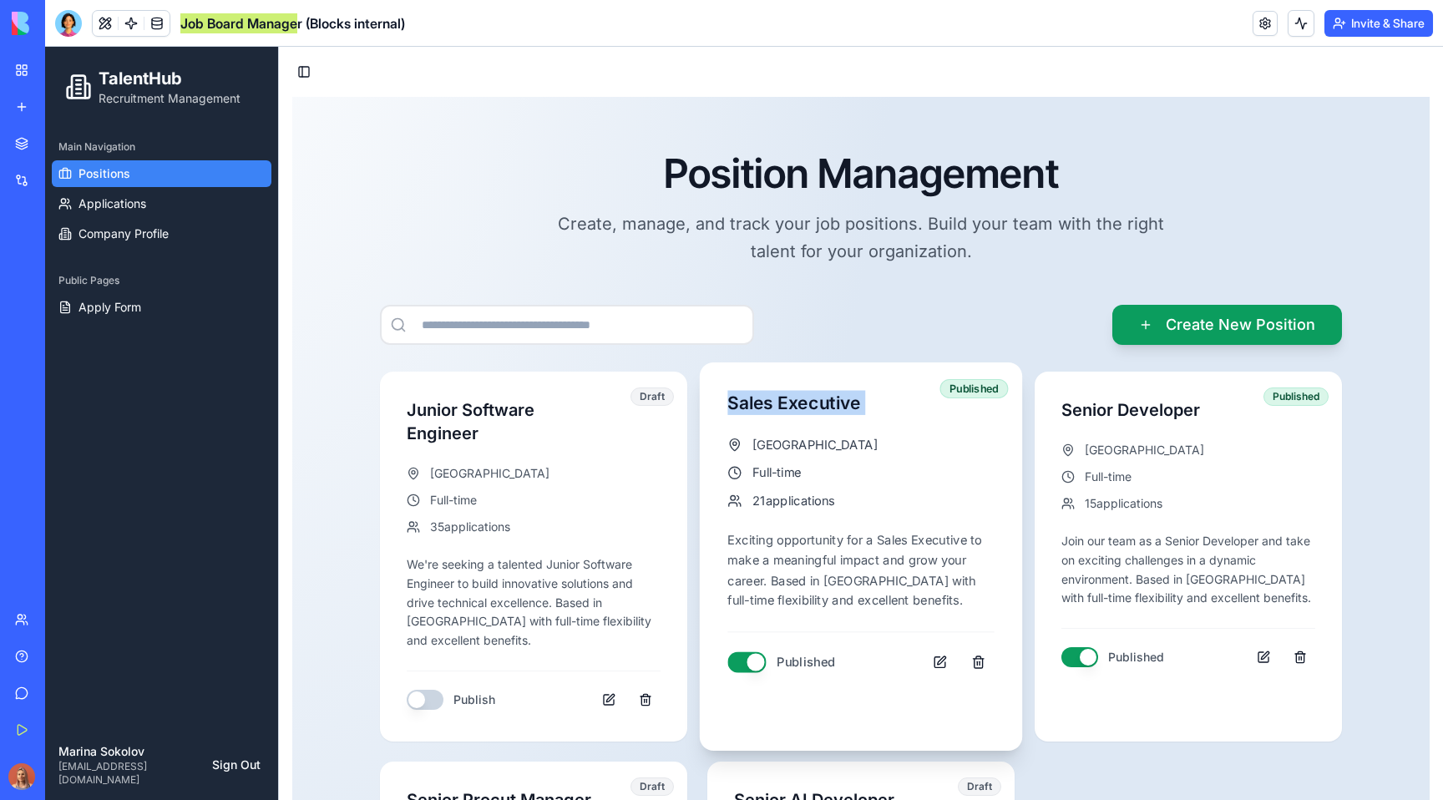
click at [727, 407] on h3 "Sales Executive" at bounding box center [860, 403] width 266 height 24
drag, startPoint x: 702, startPoint y: 401, endPoint x: 877, endPoint y: 409, distance: 174.7
click at [877, 409] on div "Published Sales Executive Tel Aviv Full-time 21 applications Exciting opportuni…" at bounding box center [861, 534] width 322 height 344
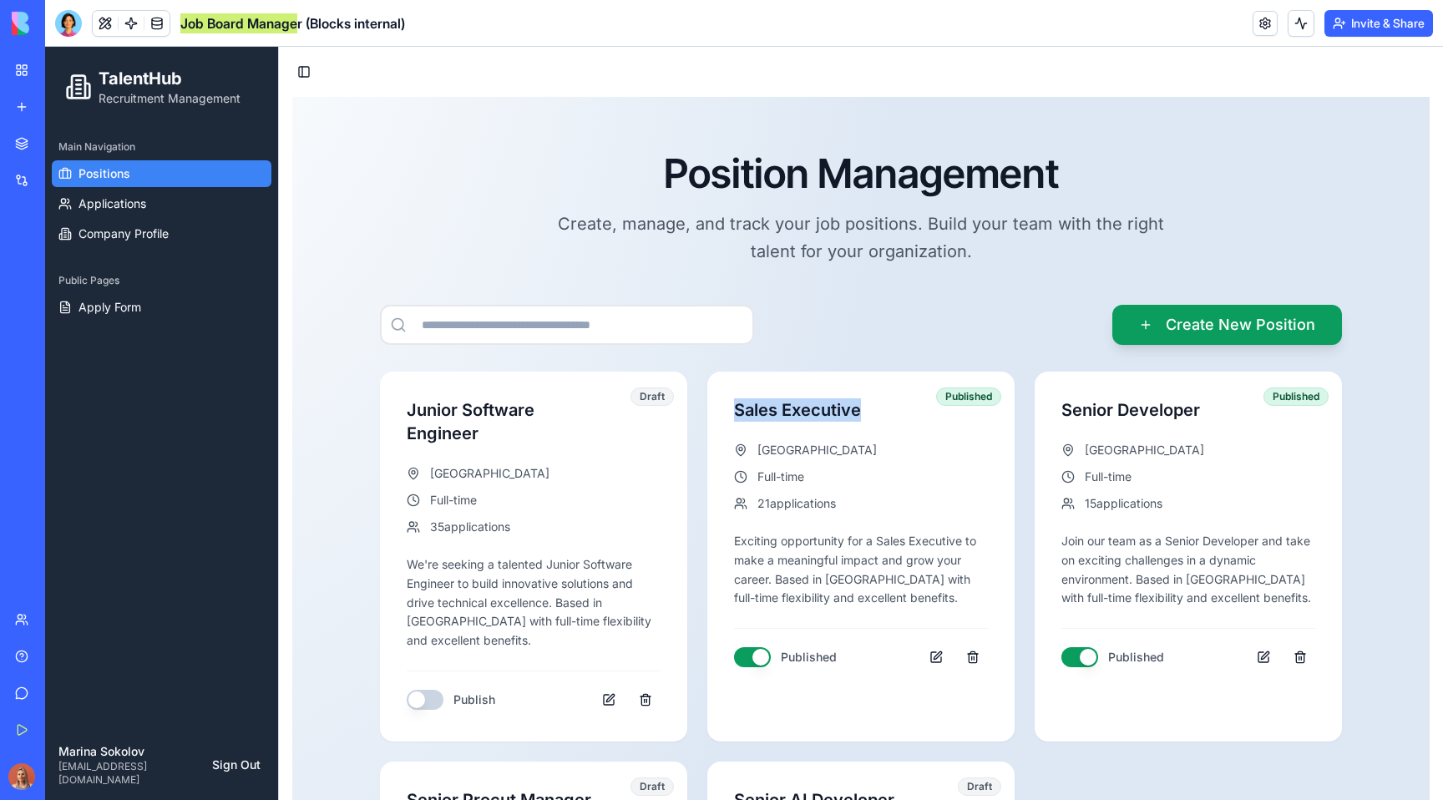
copy h3 "Sales Executive"
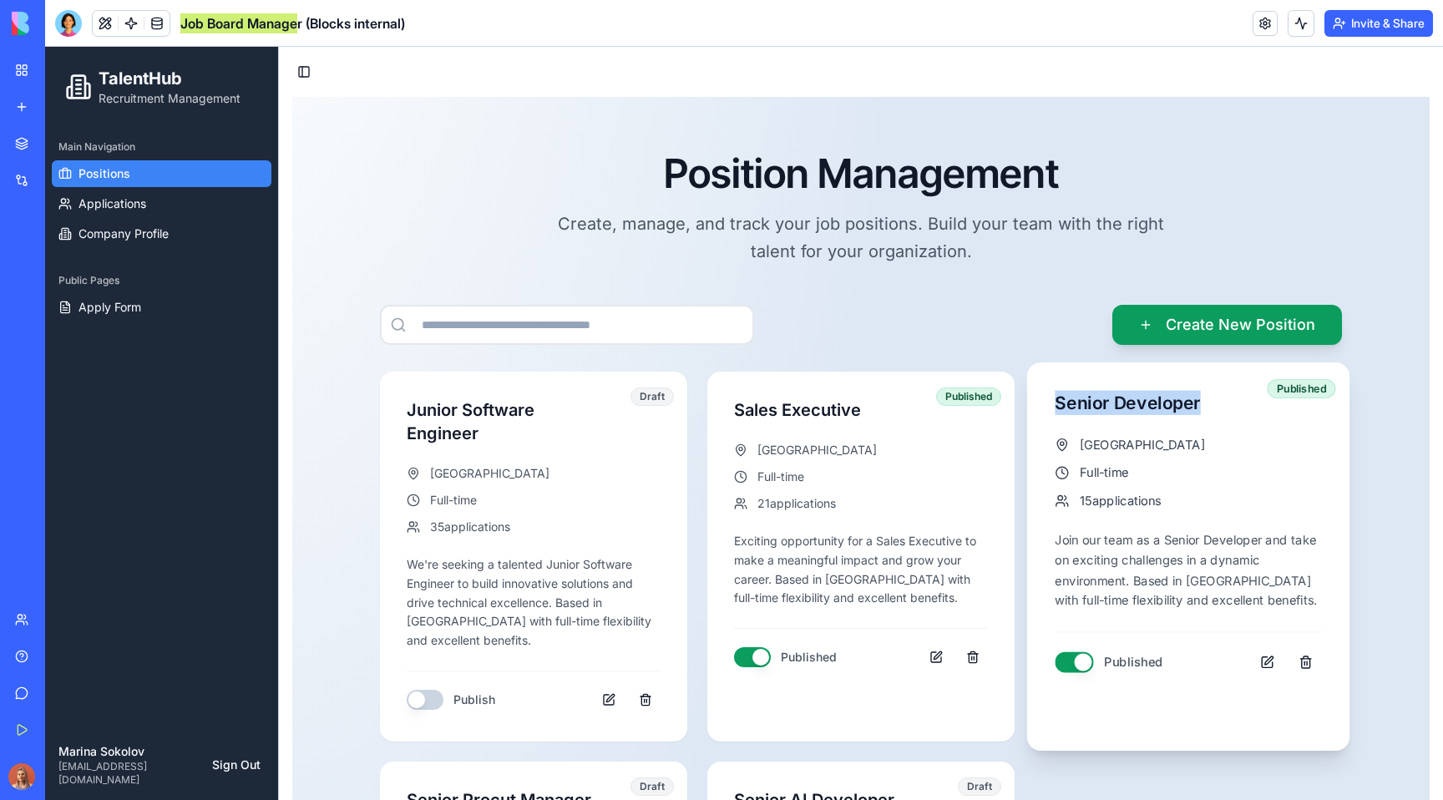
drag, startPoint x: 1232, startPoint y: 415, endPoint x: 1029, endPoint y: 403, distance: 203.2
click at [1029, 402] on div "Published Senior Developer Tel Aviv Full-time 15 applications Join our team as …" at bounding box center [1188, 534] width 322 height 344
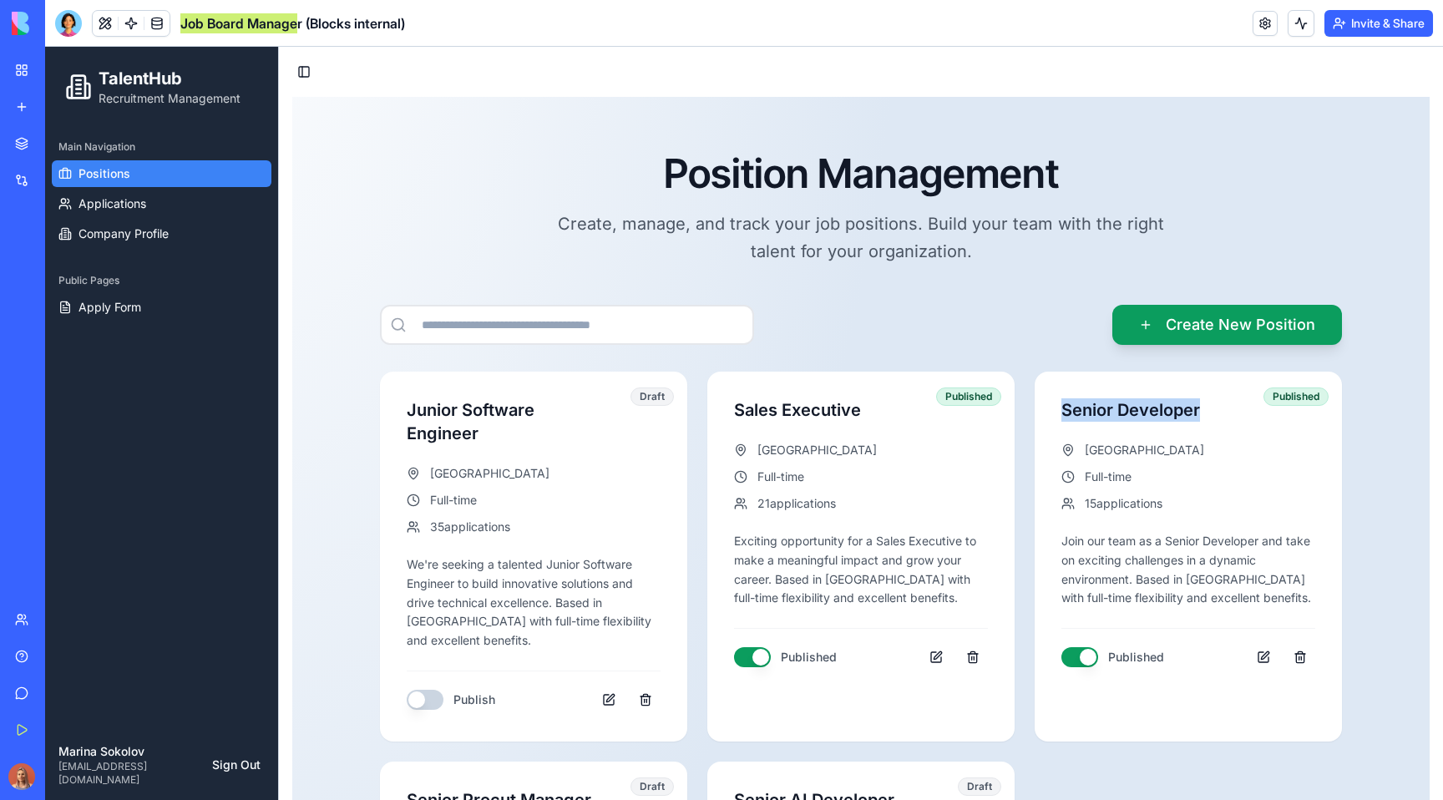
copy h3 "Senior Developer"
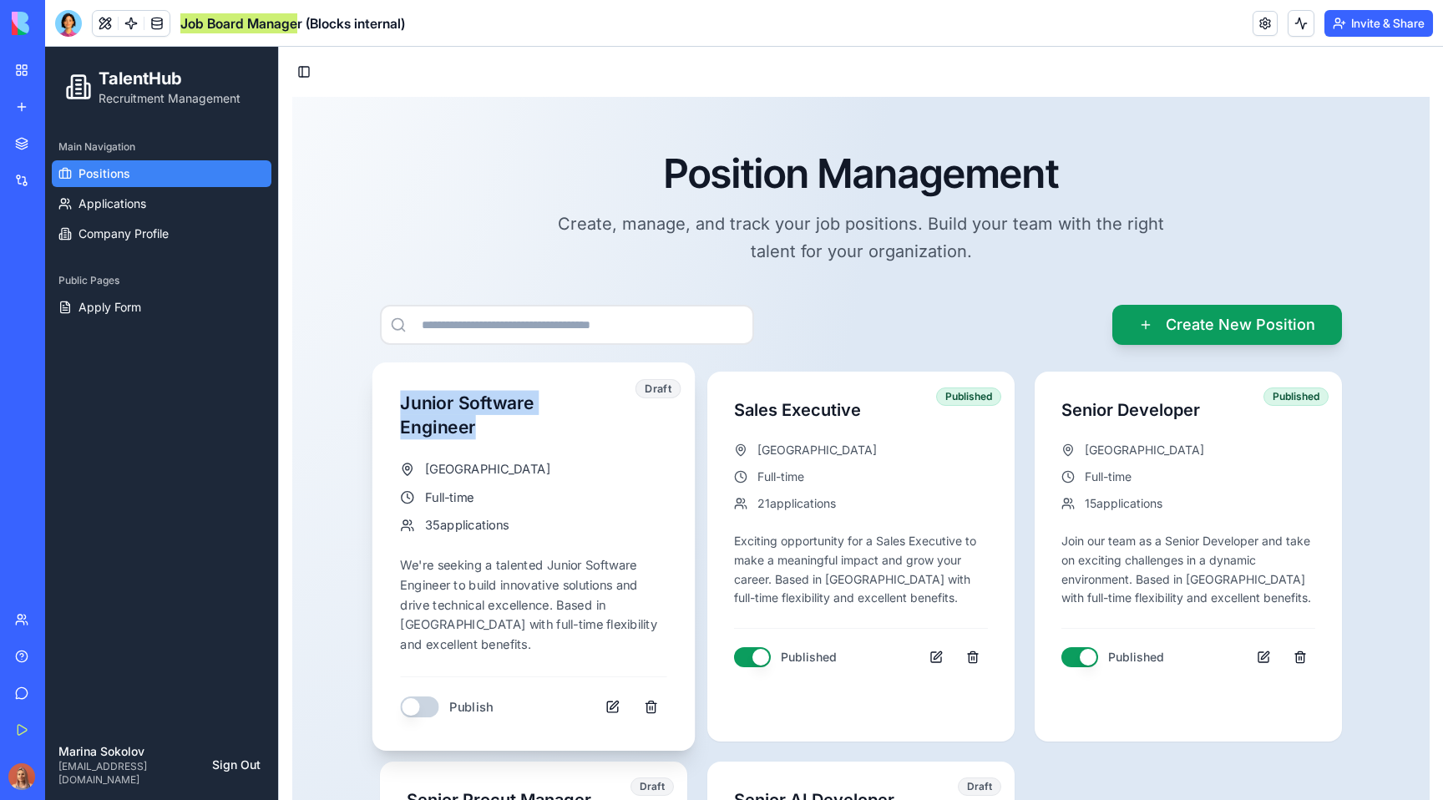
drag, startPoint x: 365, startPoint y: 407, endPoint x: 529, endPoint y: 439, distance: 167.5
click at [529, 439] on div "Position Management Create, manage, and track your job positions. Build your te…" at bounding box center [861, 619] width 1111 height 939
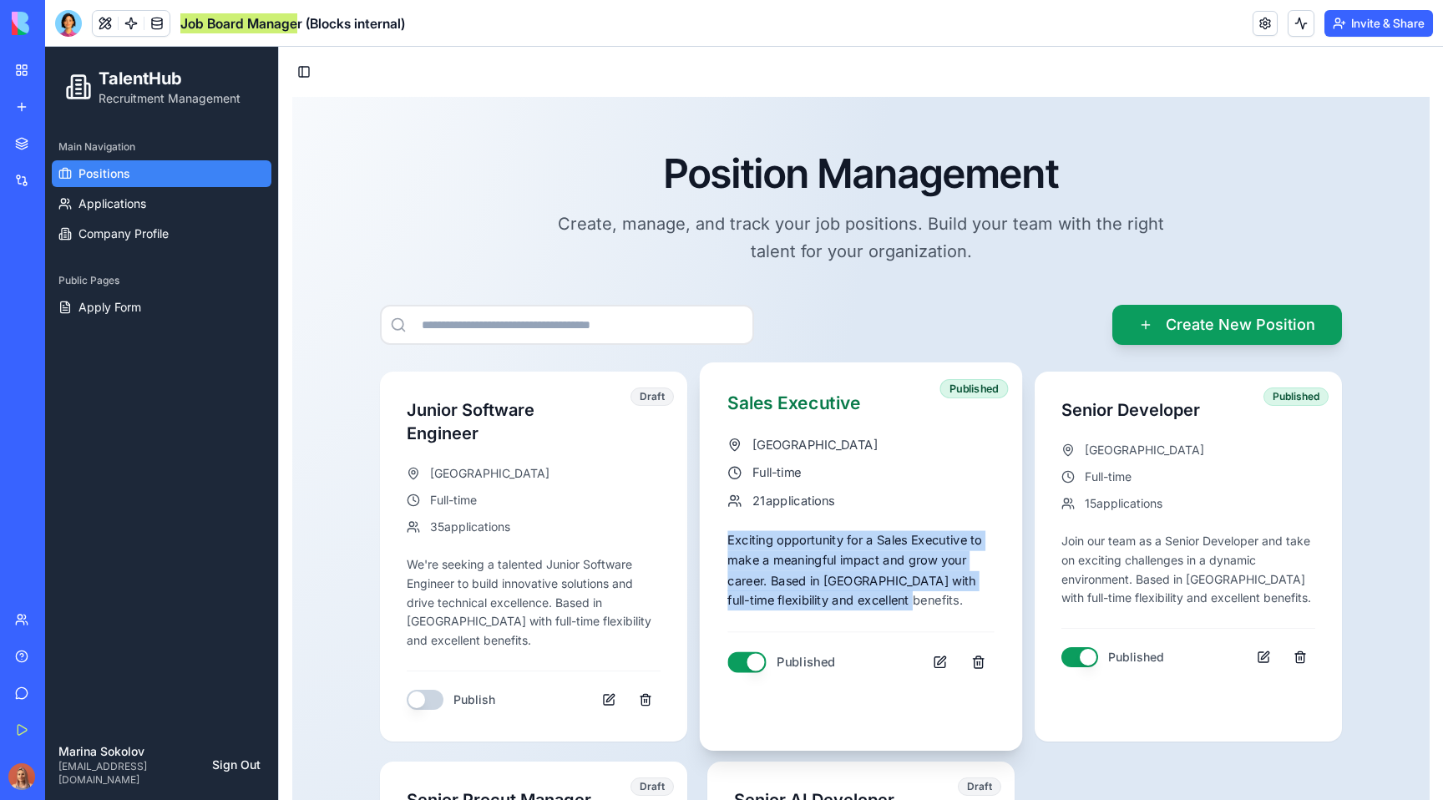
drag, startPoint x: 716, startPoint y: 534, endPoint x: 967, endPoint y: 599, distance: 258.6
click at [967, 599] on div "Published Sales Executive Tel Aviv Full-time 21 applications Exciting opportuni…" at bounding box center [861, 534] width 322 height 344
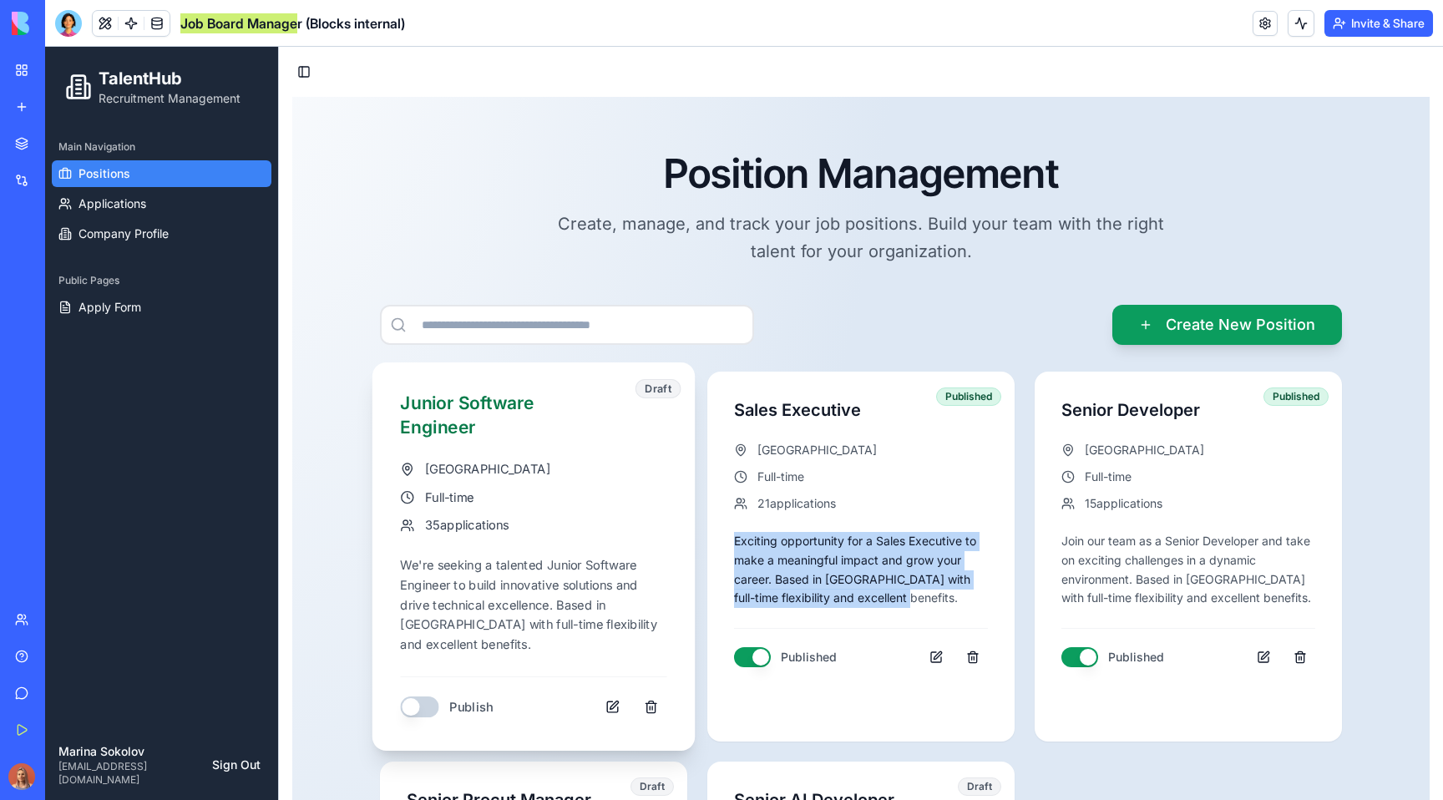
click at [477, 416] on h3 "Junior Software Engineer" at bounding box center [533, 415] width 266 height 49
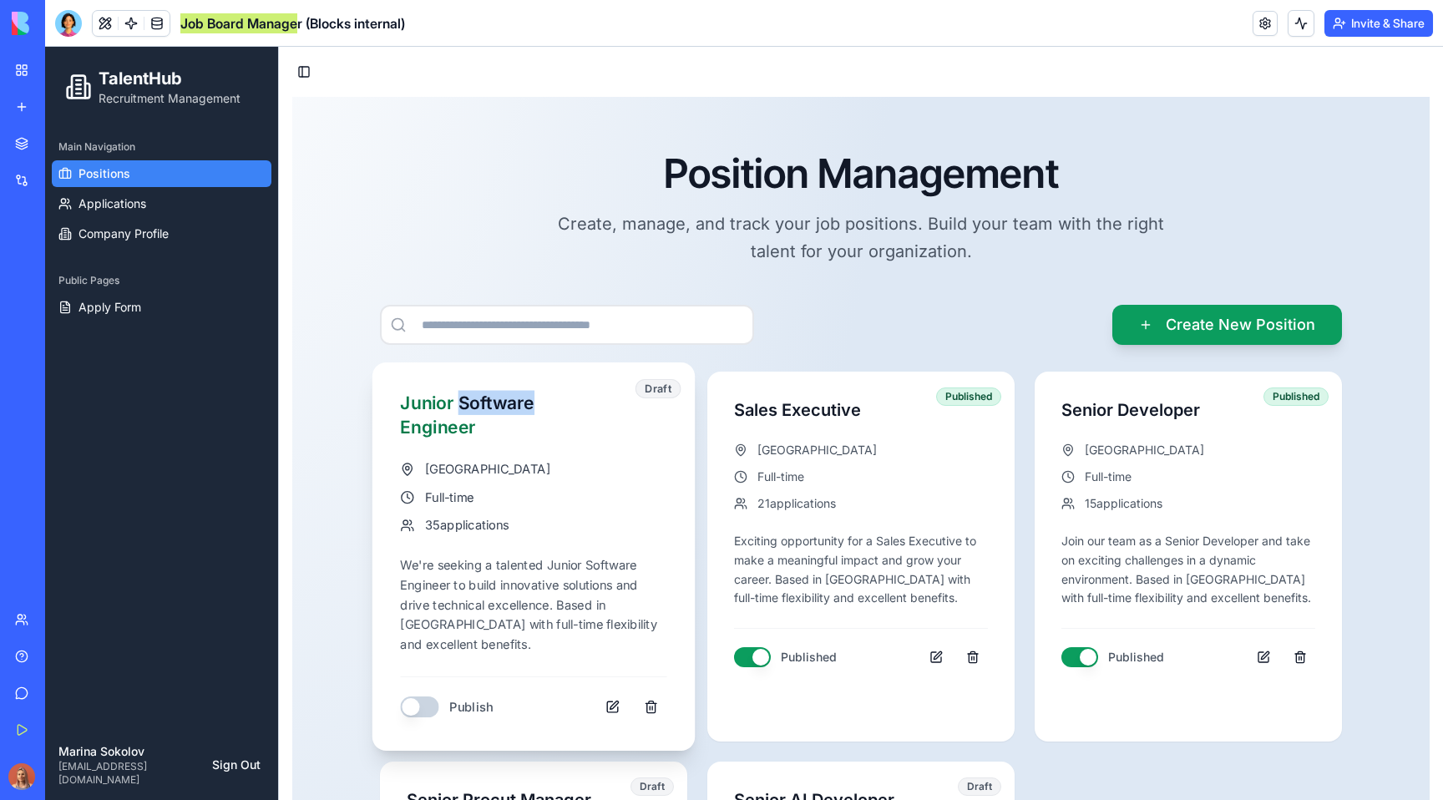
click at [477, 416] on h3 "Junior Software Engineer" at bounding box center [533, 415] width 266 height 49
click at [531, 591] on div "We're seeking a talented Junior Software Engineer to build innovative solutions…" at bounding box center [533, 604] width 266 height 99
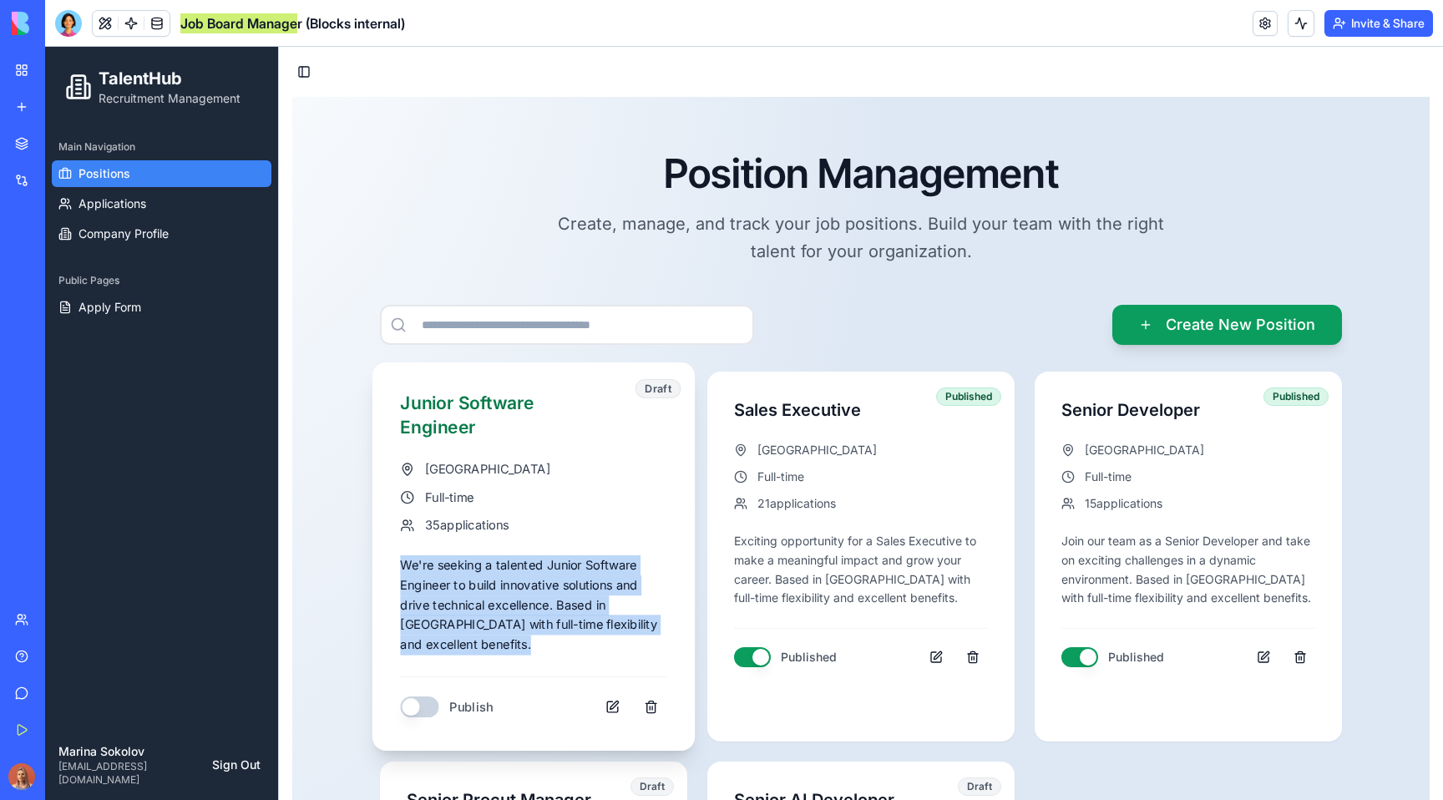
click at [531, 591] on div "We're seeking a talented Junior Software Engineer to build innovative solutions…" at bounding box center [533, 604] width 266 height 99
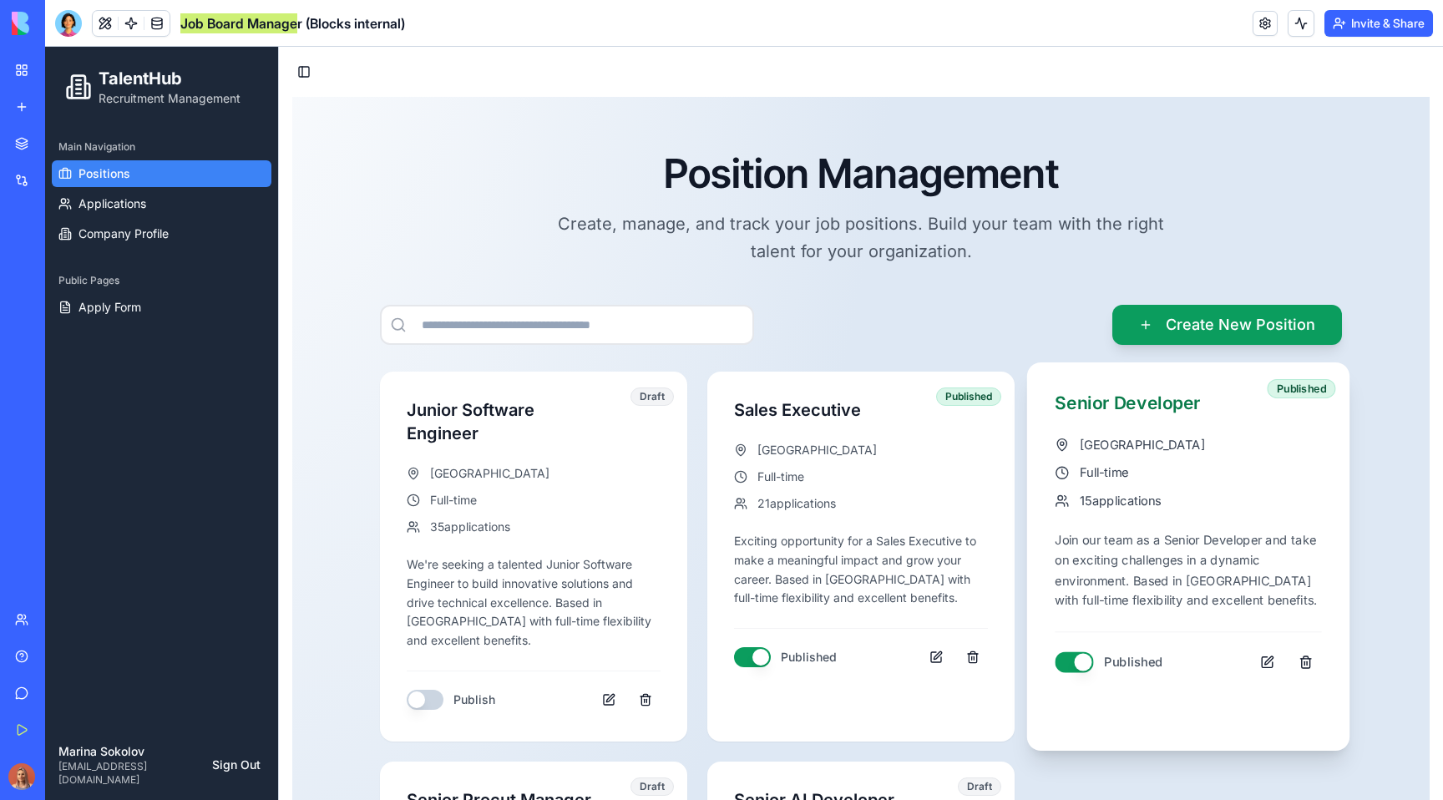
click at [1126, 579] on div "Join our team as a Senior Developer and take on exciting challenges in a dynami…" at bounding box center [1188, 571] width 266 height 80
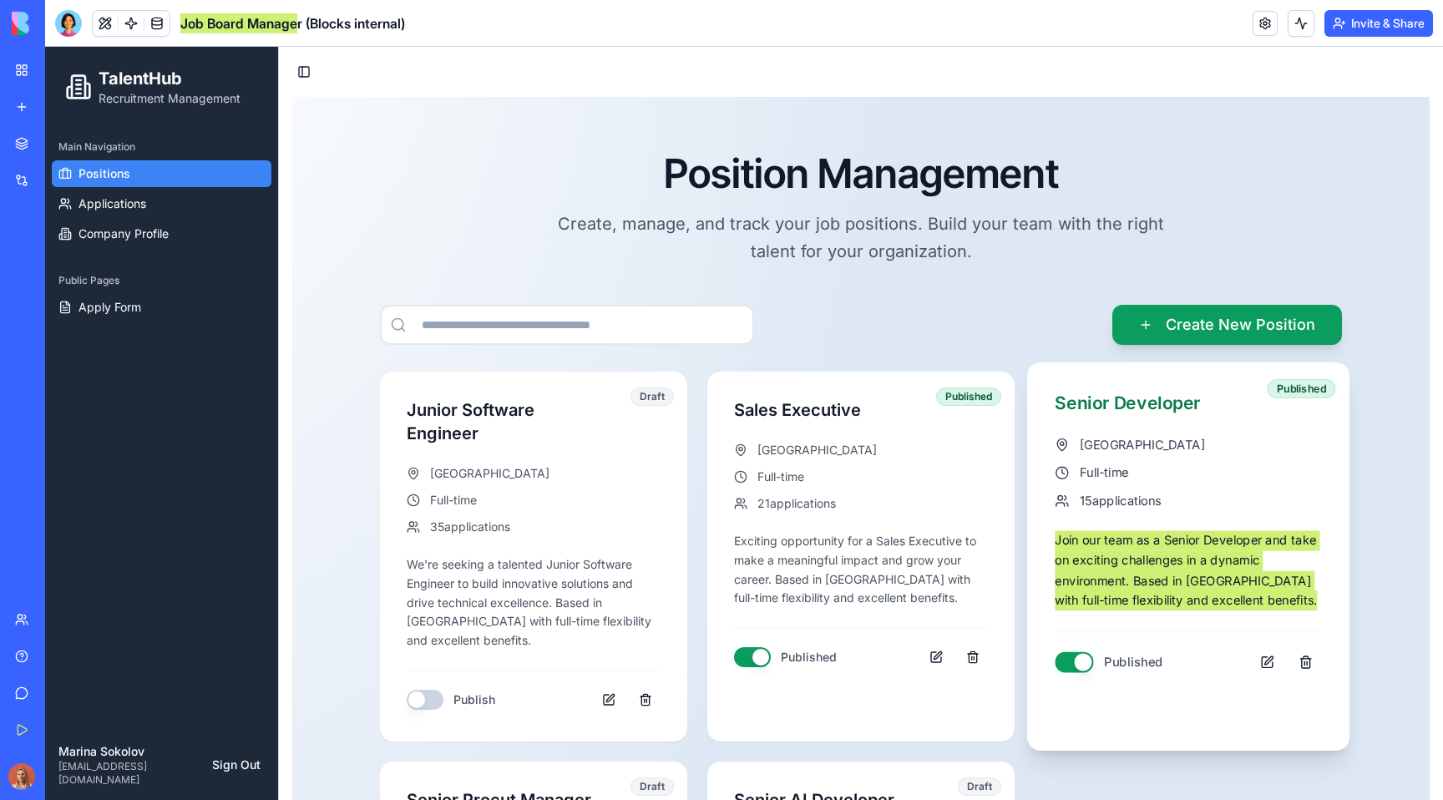
click at [1126, 579] on div "Join our team as a Senior Developer and take on exciting challenges in a dynami…" at bounding box center [1188, 571] width 266 height 80
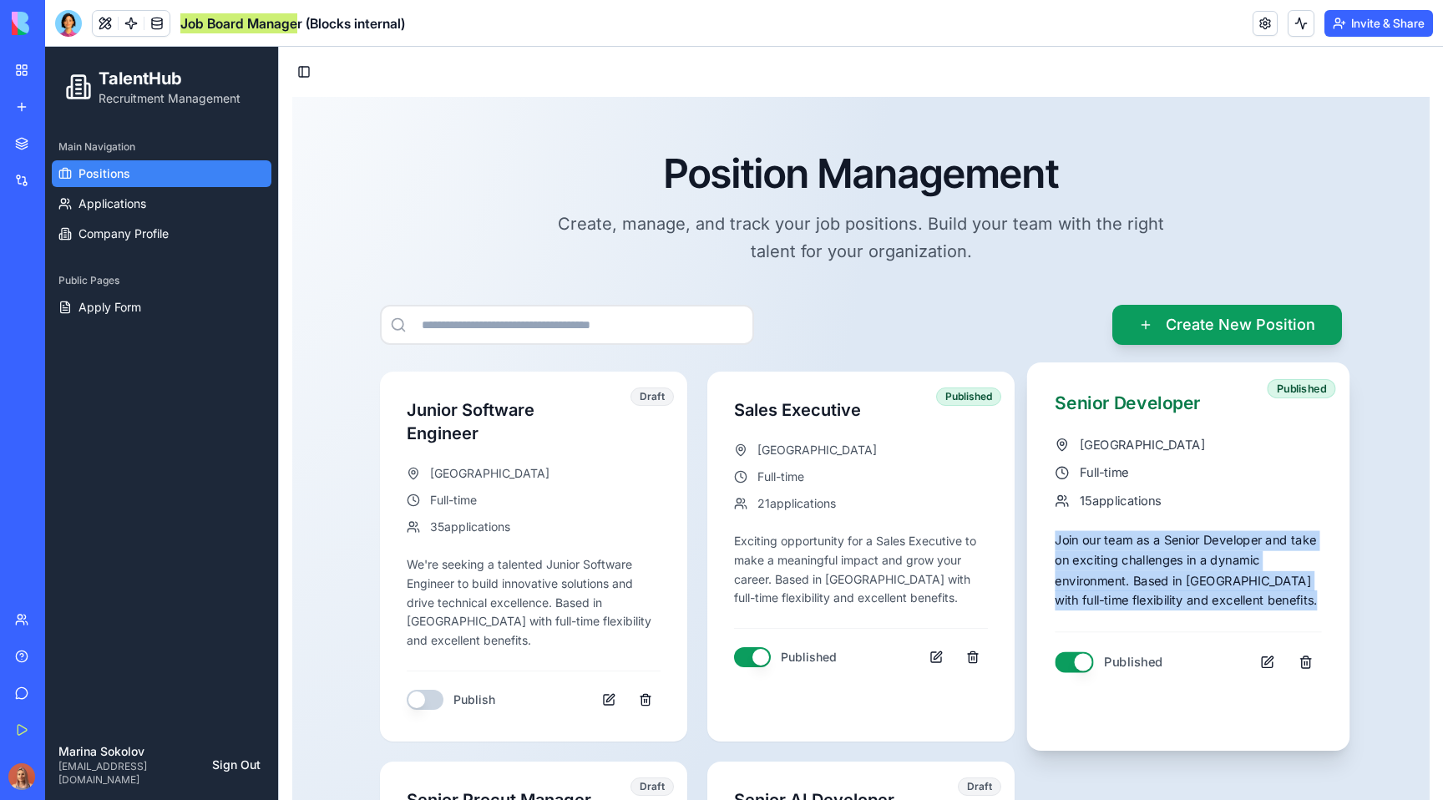
click at [1125, 565] on div "Join our team as a Senior Developer and take on exciting challenges in a dynami…" at bounding box center [1188, 571] width 266 height 80
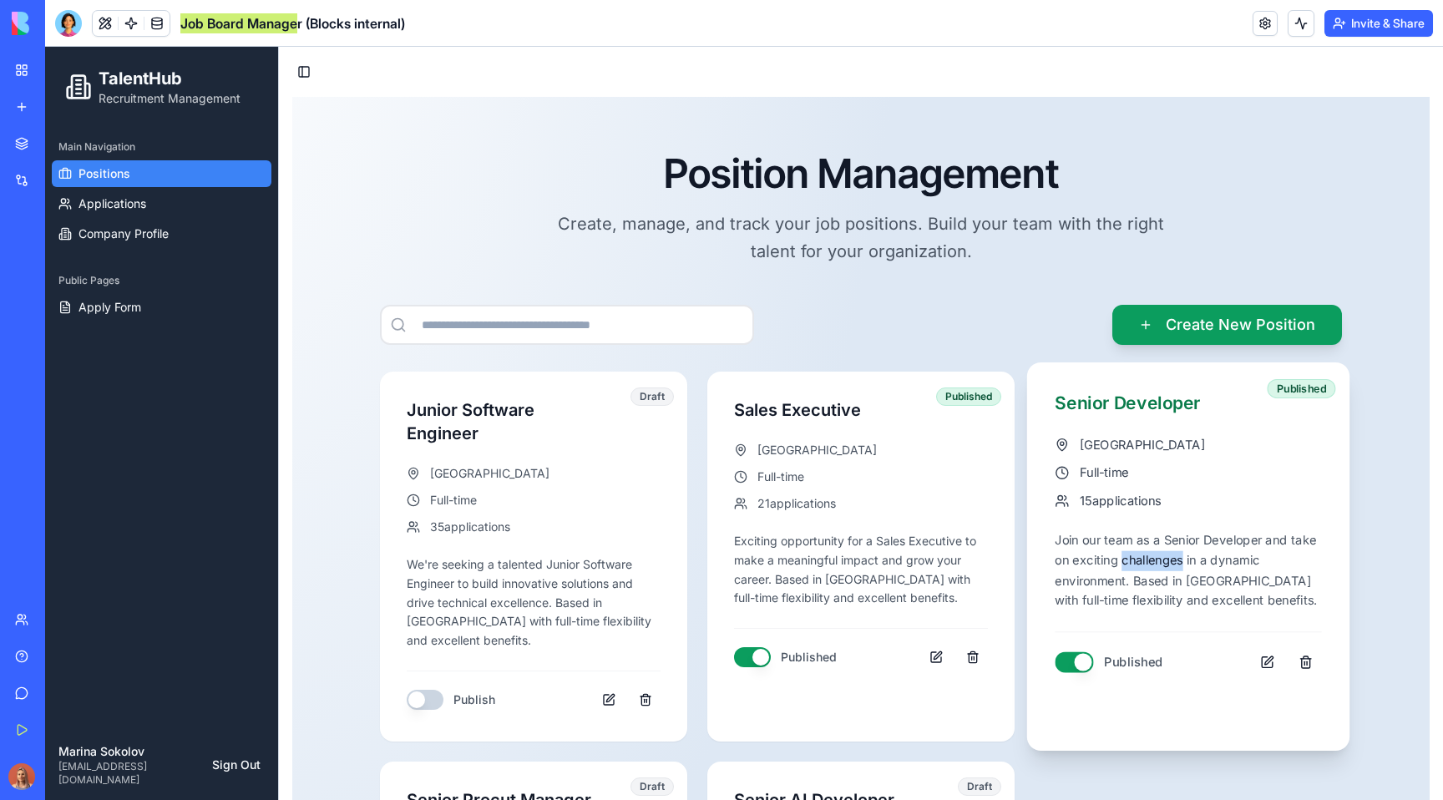
click at [1125, 565] on div "Join our team as a Senior Developer and take on exciting challenges in a dynami…" at bounding box center [1188, 571] width 266 height 80
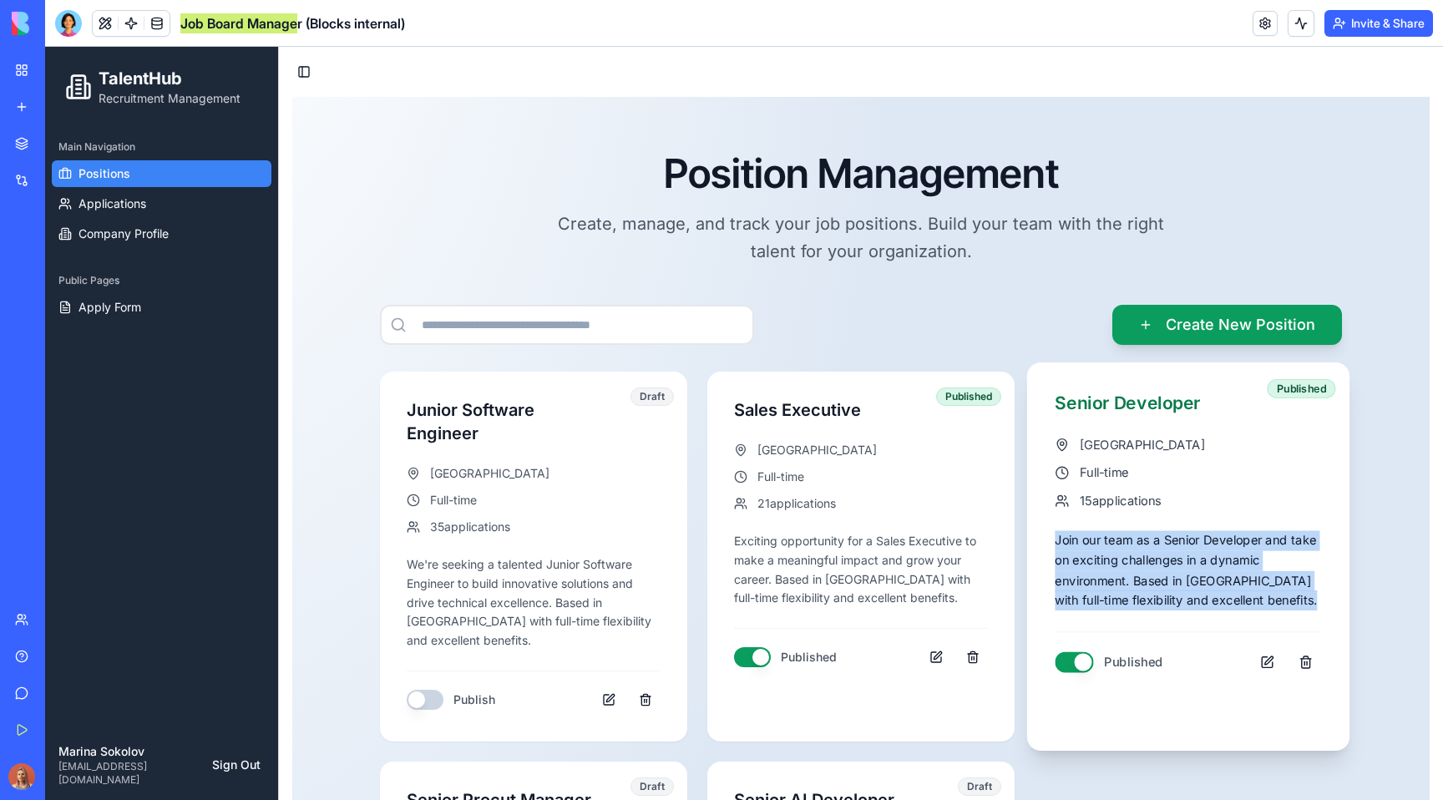
click at [1125, 565] on div "Join our team as a Senior Developer and take on exciting challenges in a dynami…" at bounding box center [1188, 571] width 266 height 80
